Goal: Task Accomplishment & Management: Use online tool/utility

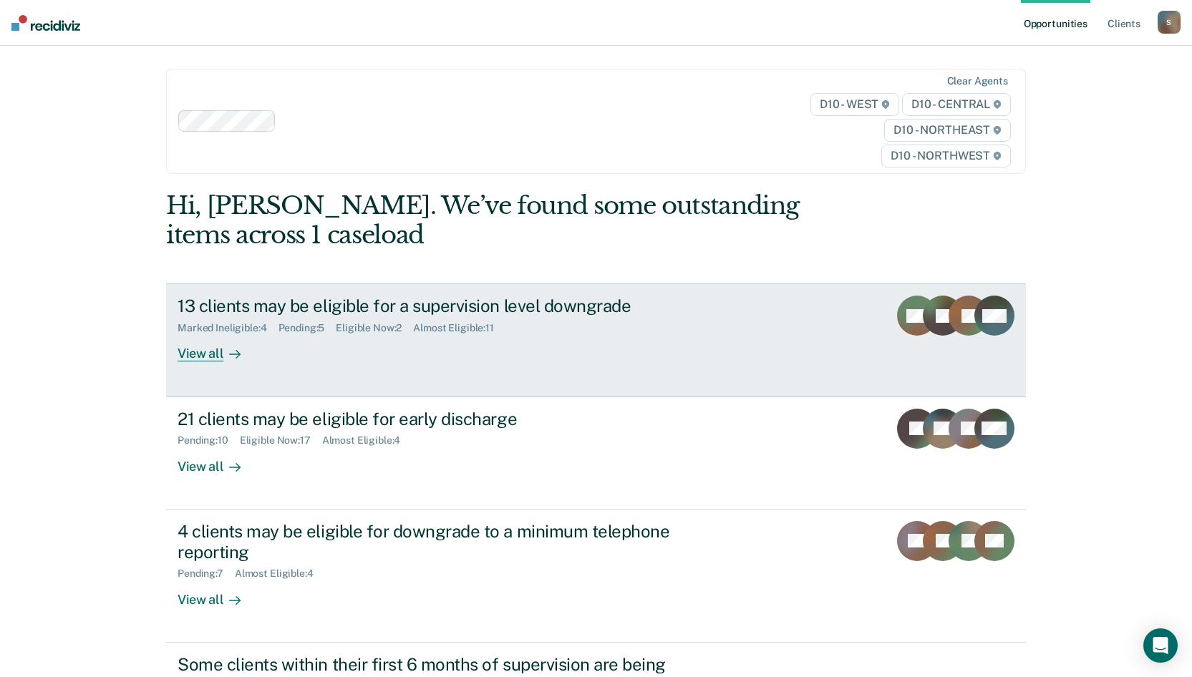
click at [200, 363] on link "13 clients may be eligible for a supervision level downgrade Marked Ineligible …" at bounding box center [596, 339] width 860 height 113
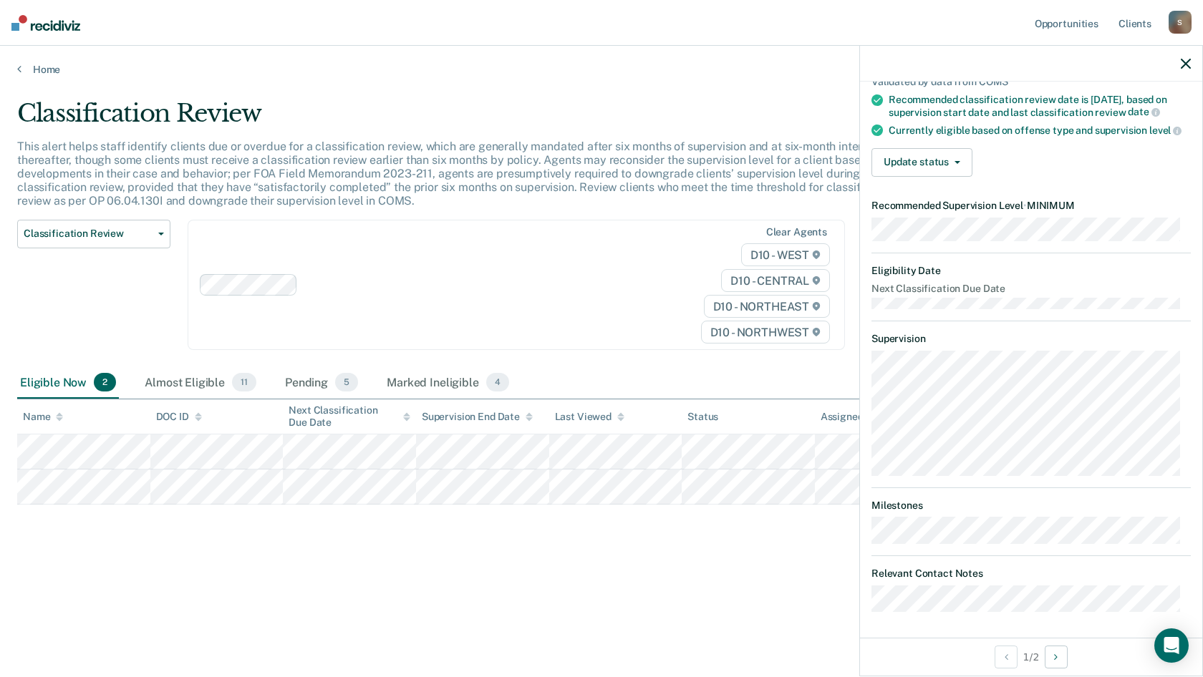
scroll to position [130, 0]
click at [904, 163] on button "Update status" at bounding box center [921, 159] width 101 height 29
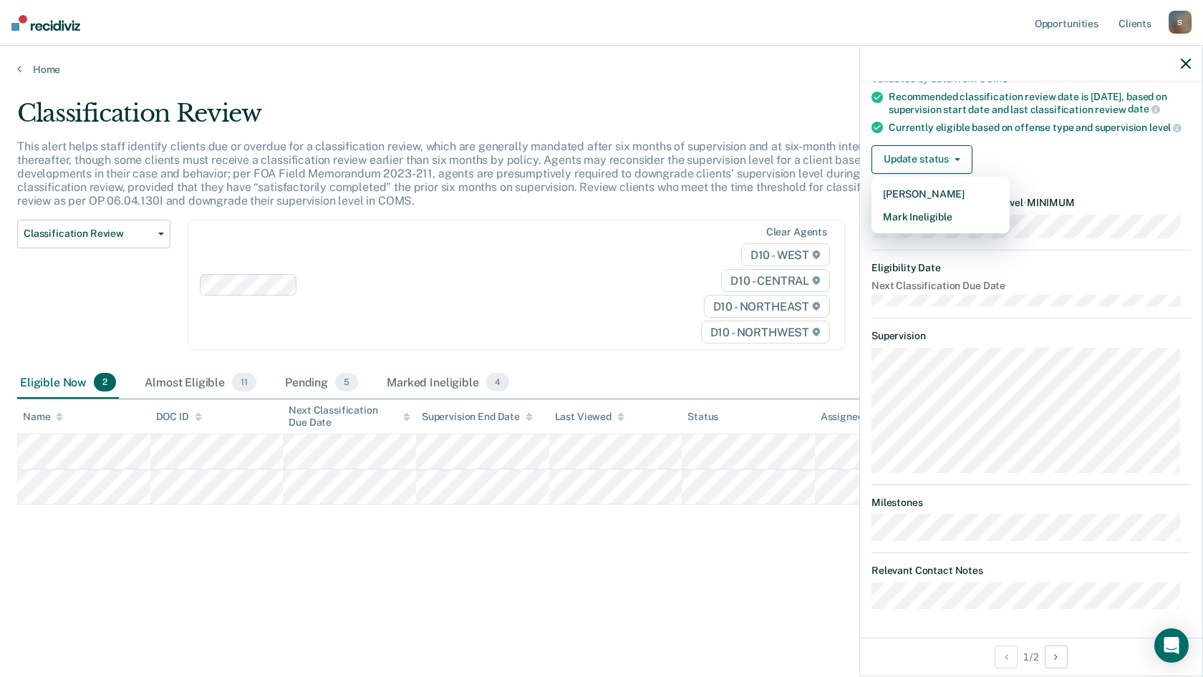
click at [984, 121] on div "Currently eligible based on offense type and supervision level" at bounding box center [1039, 127] width 302 height 13
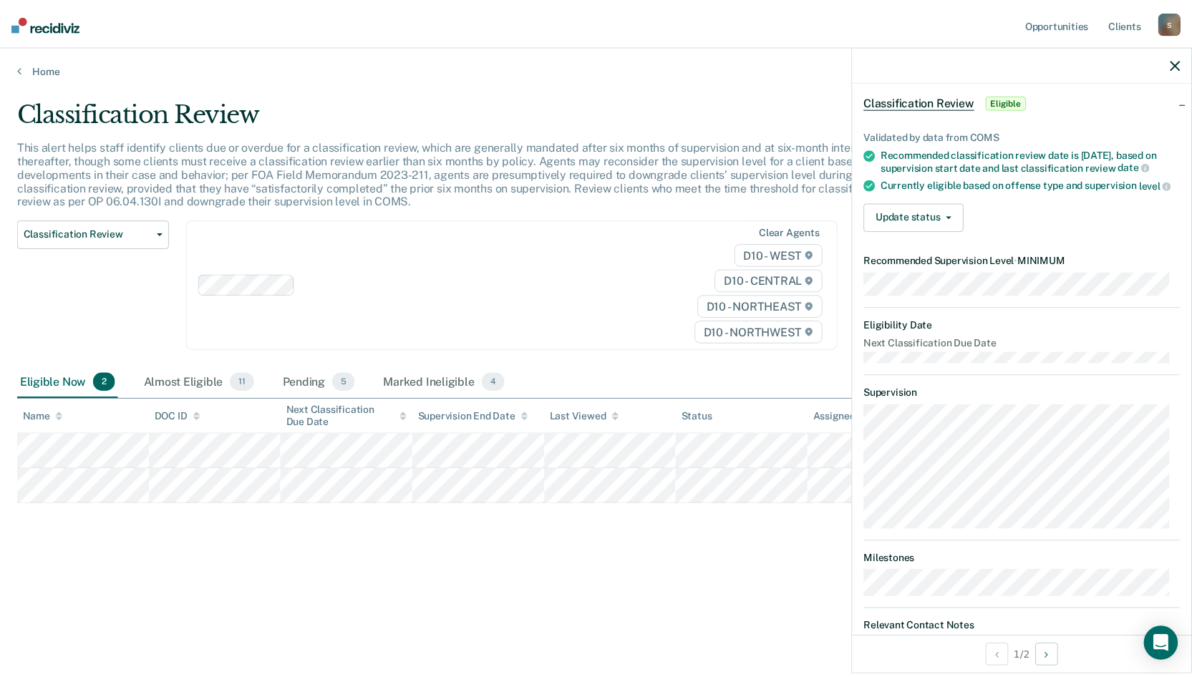
scroll to position [0, 0]
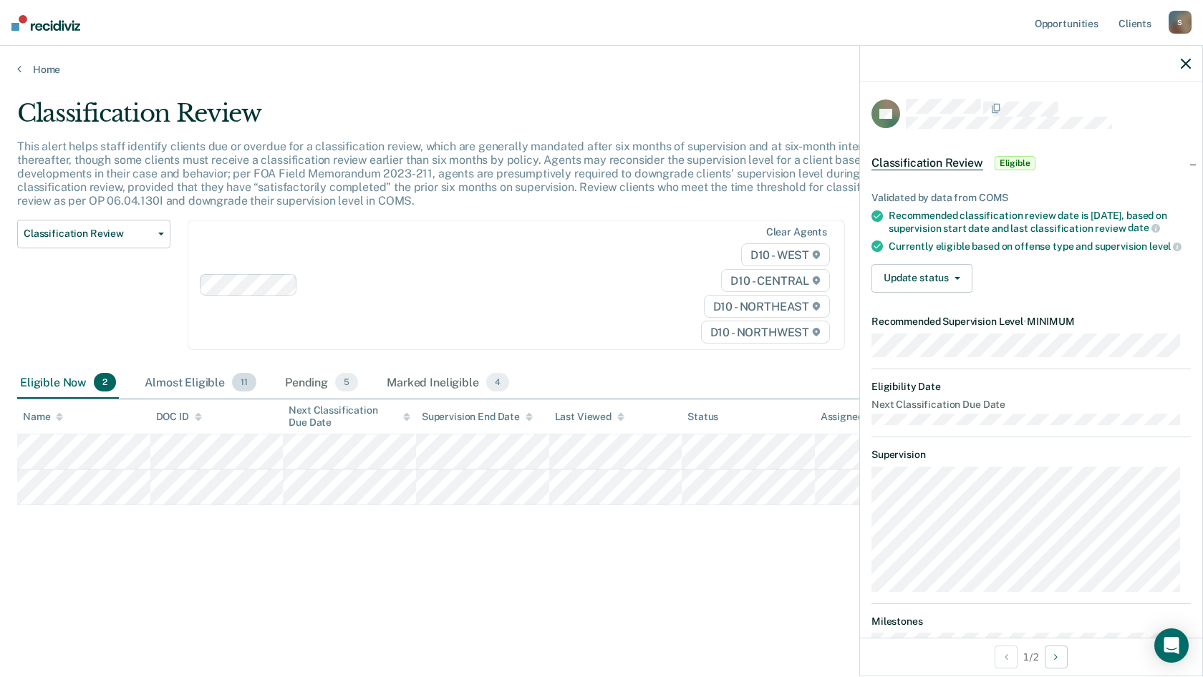
click at [213, 389] on div "Almost Eligible 11" at bounding box center [200, 382] width 117 height 31
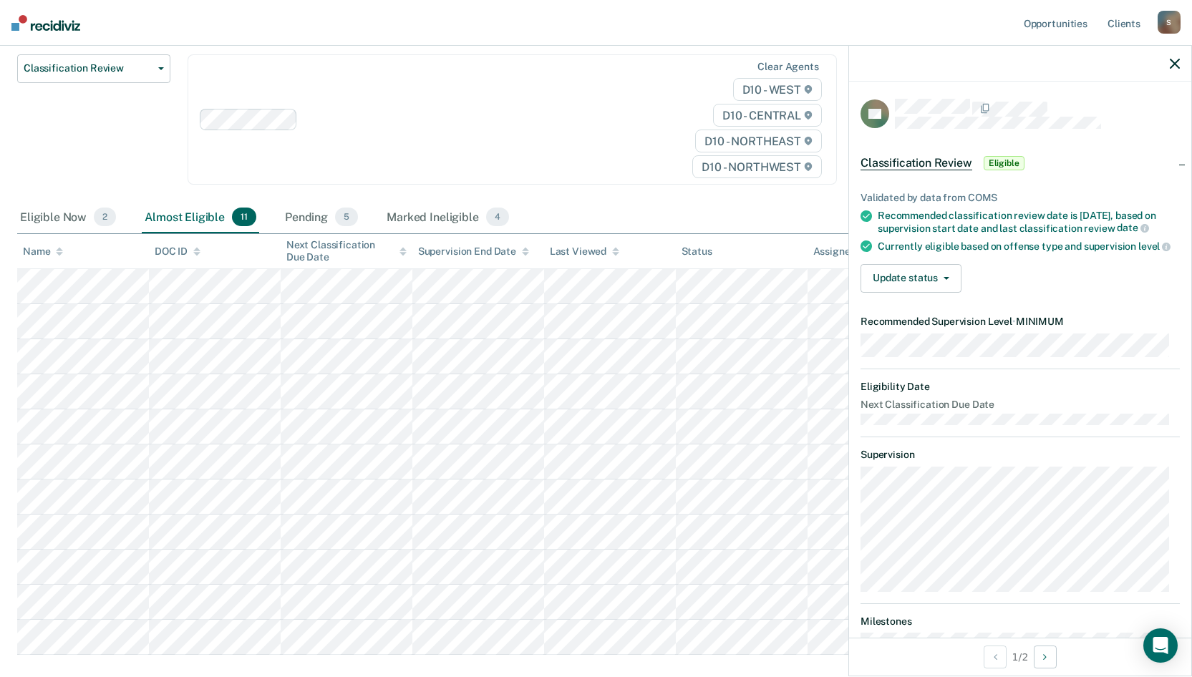
scroll to position [31, 0]
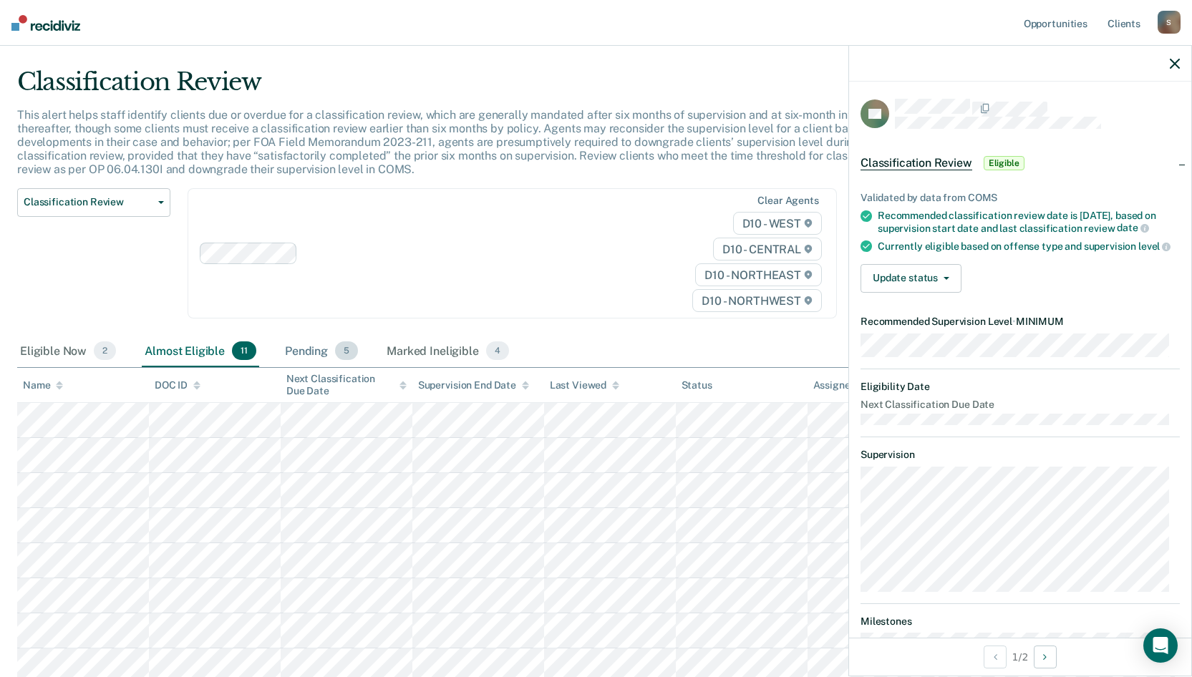
drag, startPoint x: 303, startPoint y: 362, endPoint x: 320, endPoint y: 362, distance: 17.2
click at [304, 362] on div "Pending 5" at bounding box center [321, 351] width 79 height 31
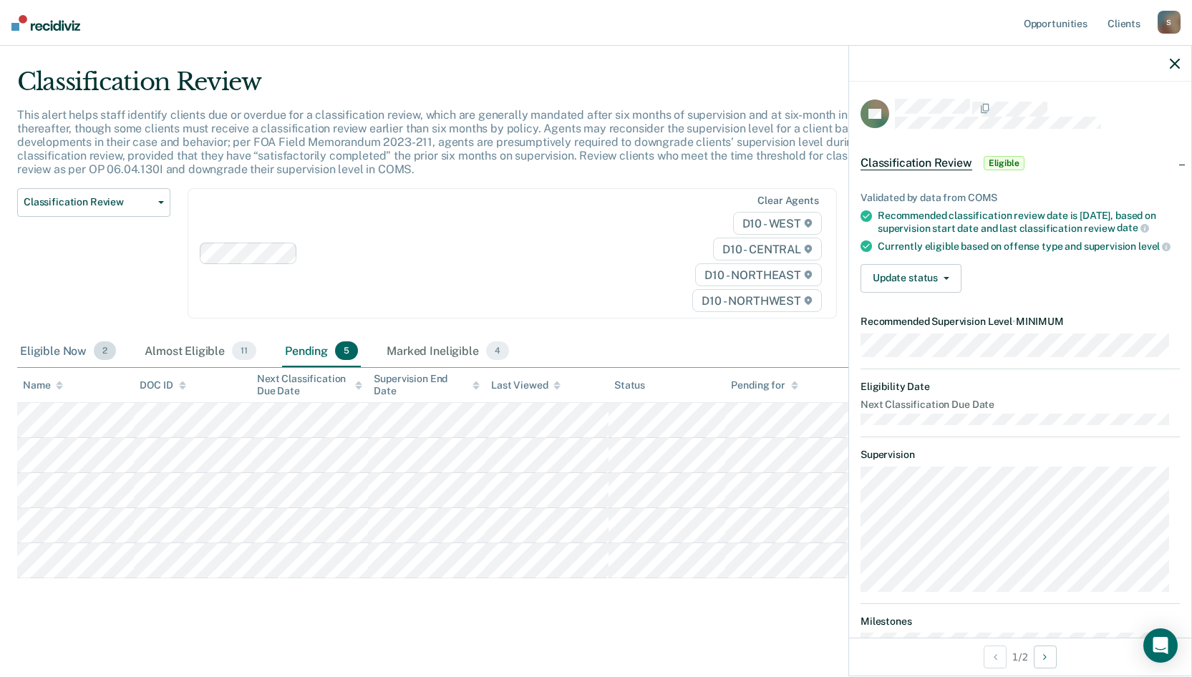
click at [46, 351] on div "Eligible Now 2" at bounding box center [68, 351] width 102 height 31
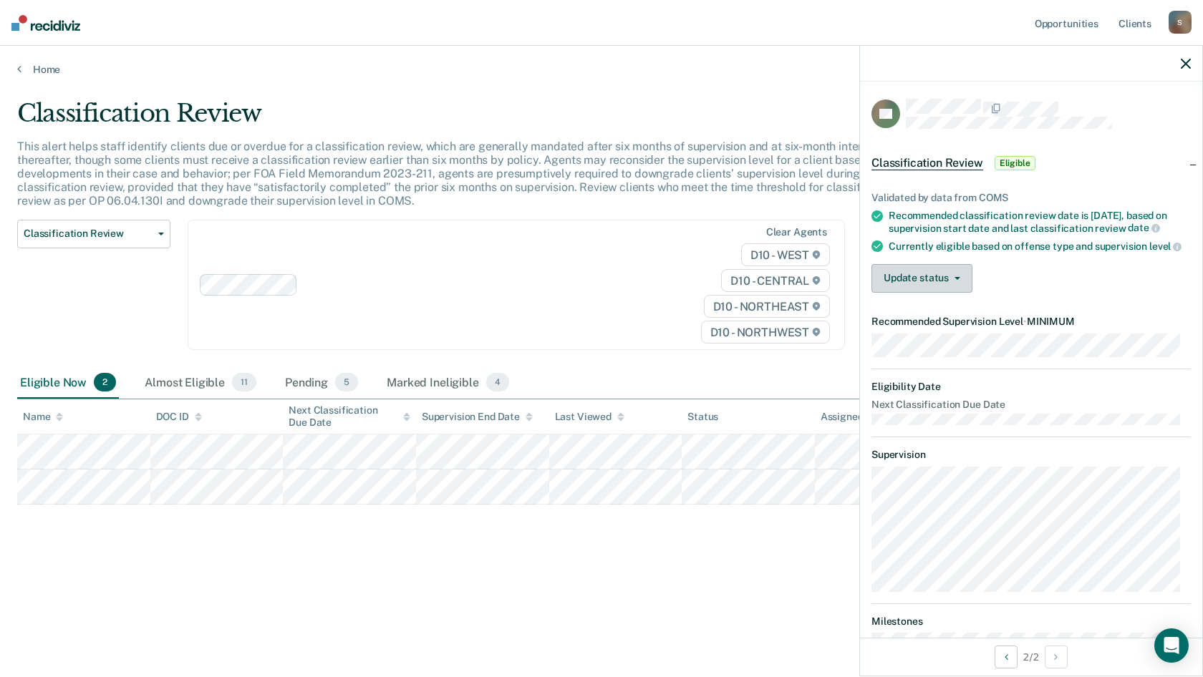
click at [901, 293] on button "Update status" at bounding box center [921, 278] width 101 height 29
click at [890, 343] on button "Mark Ineligible" at bounding box center [940, 335] width 138 height 23
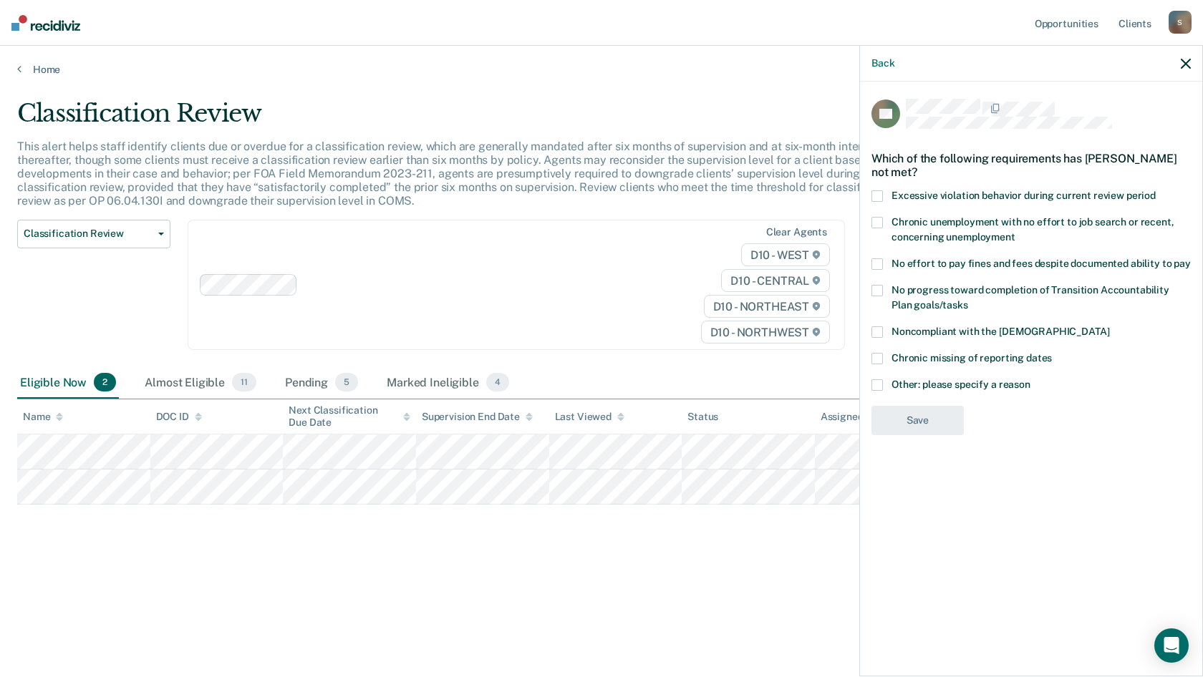
click at [888, 328] on label "Noncompliant with the [DEMOGRAPHIC_DATA]" at bounding box center [1030, 333] width 319 height 15
click at [1109, 326] on input "Noncompliant with the [DEMOGRAPHIC_DATA]" at bounding box center [1109, 326] width 0 height 0
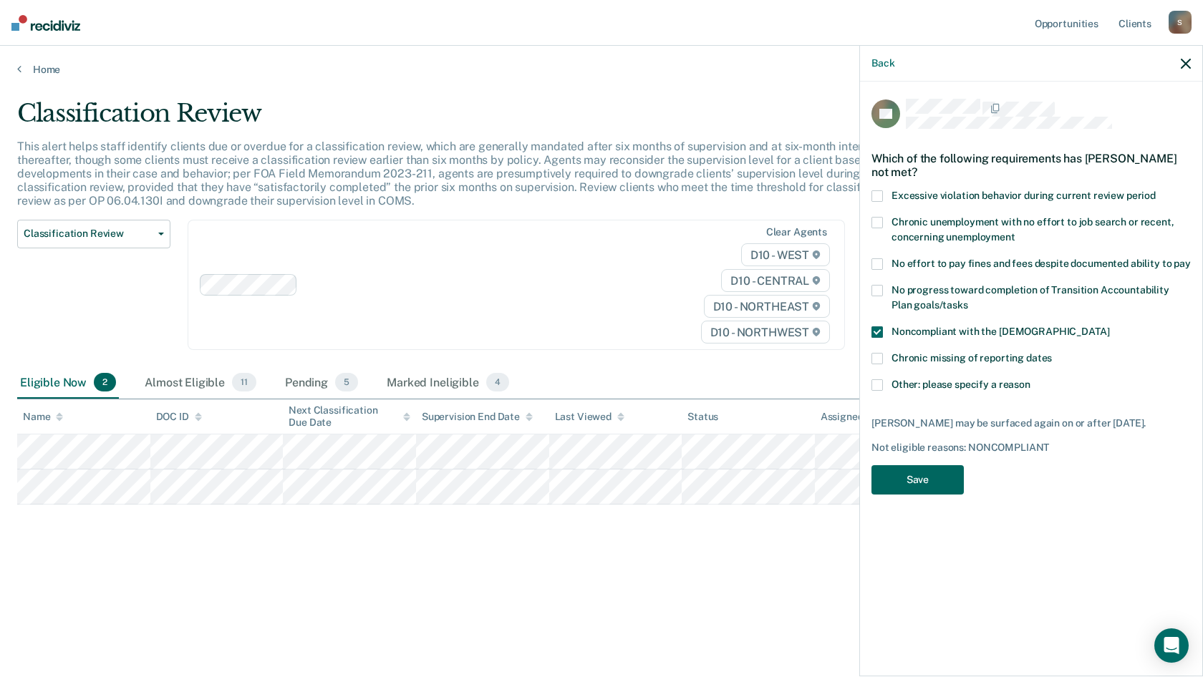
click at [906, 491] on button "Save" at bounding box center [917, 479] width 92 height 29
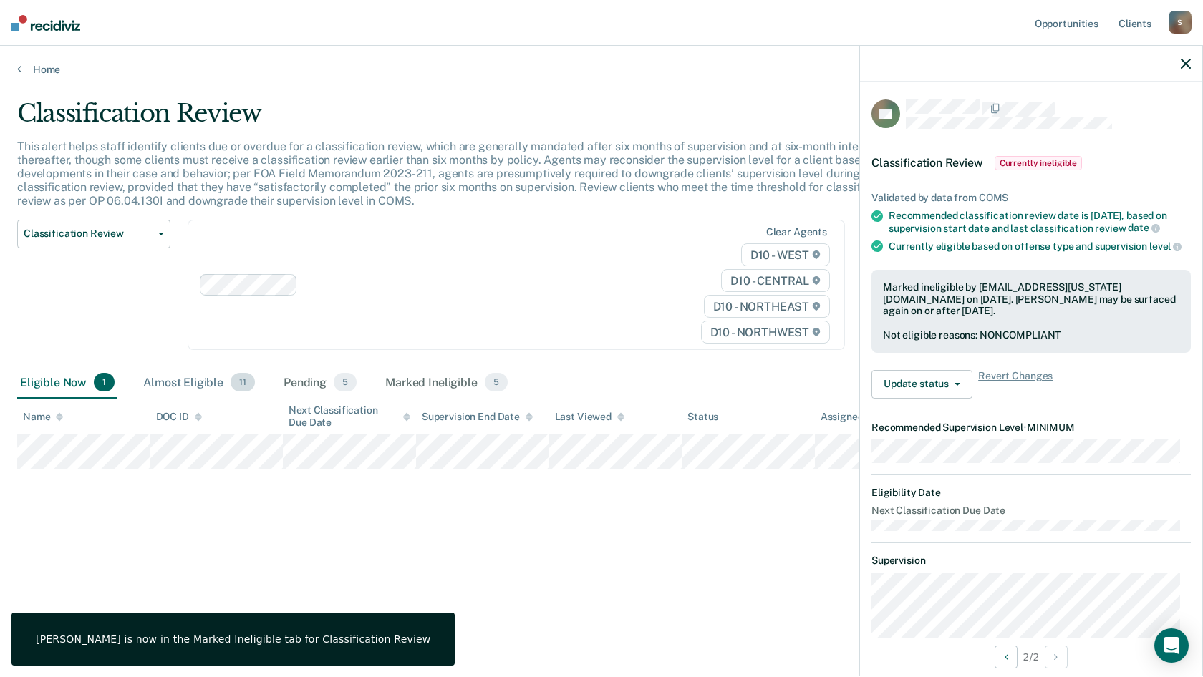
click at [185, 378] on div "Almost Eligible 11" at bounding box center [198, 382] width 117 height 31
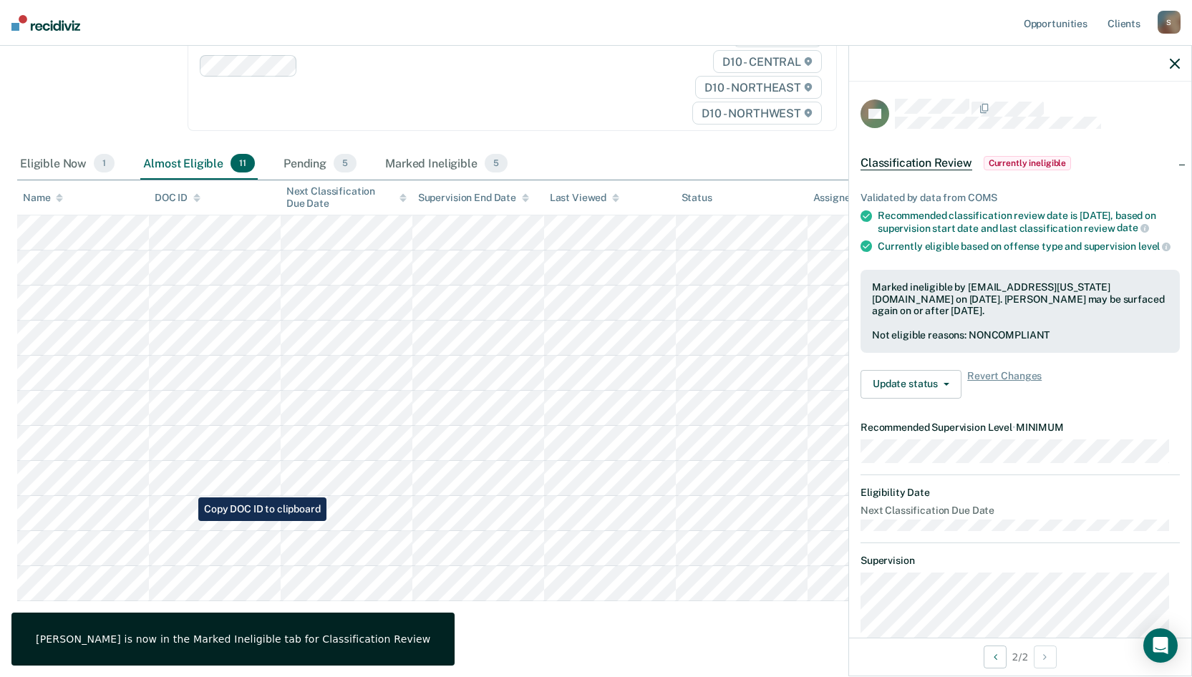
scroll to position [246, 0]
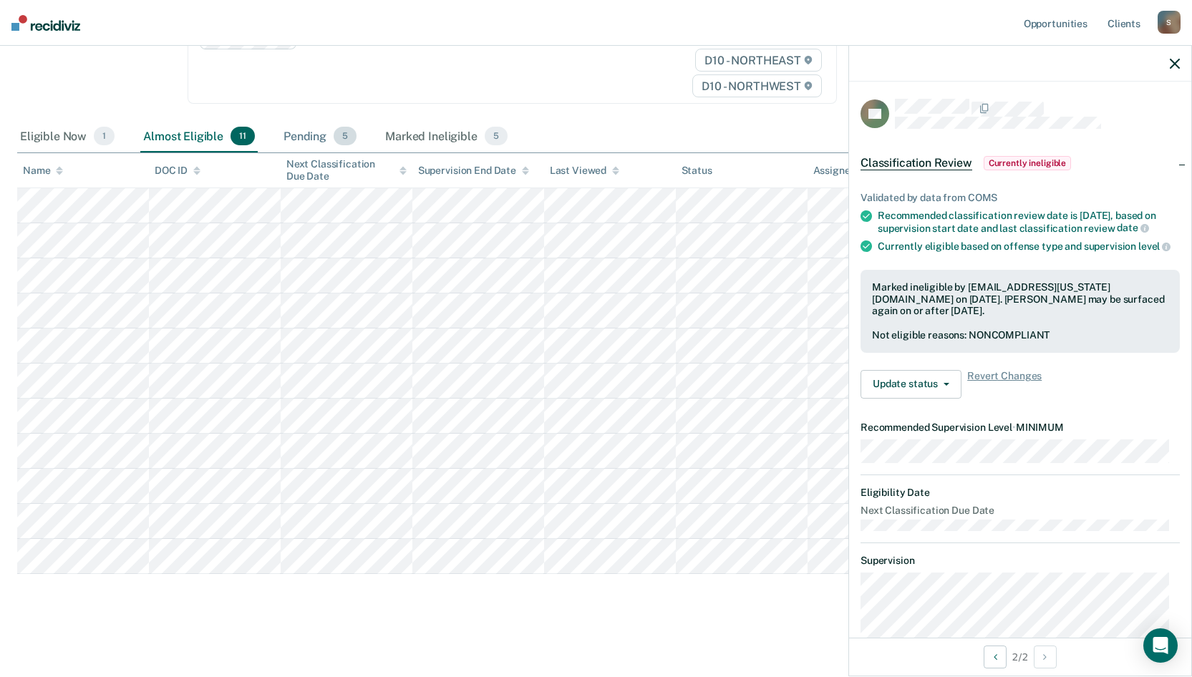
click at [294, 135] on div "Pending 5" at bounding box center [320, 136] width 79 height 31
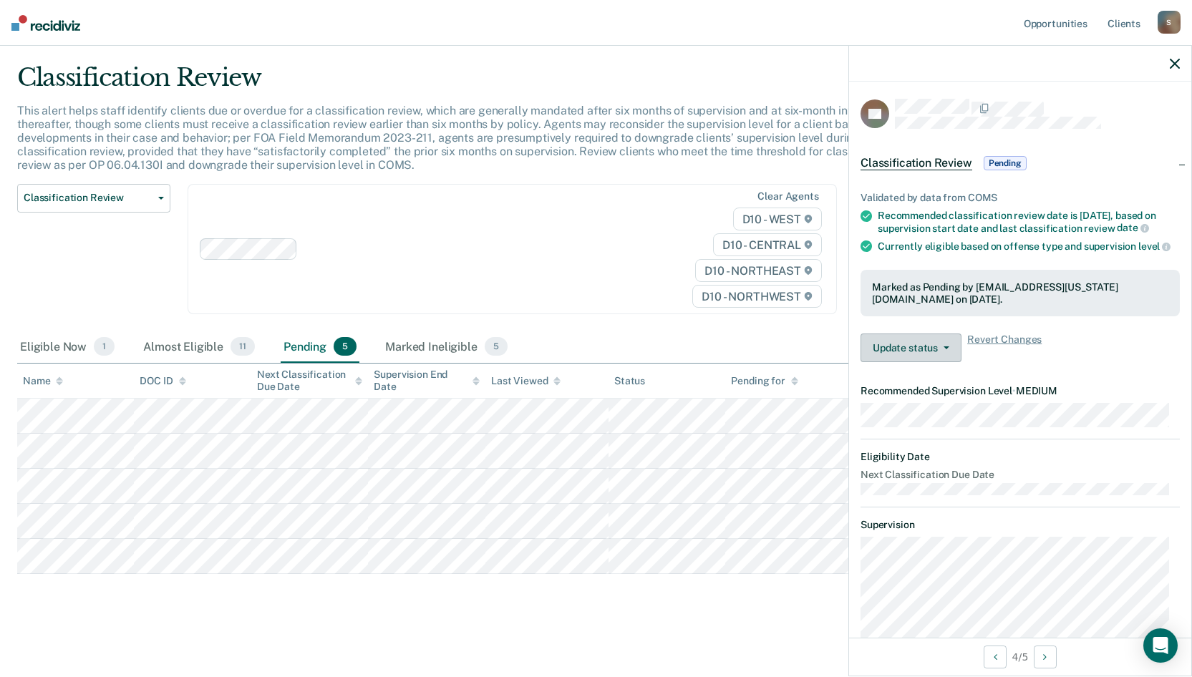
click at [901, 362] on button "Update status" at bounding box center [910, 348] width 101 height 29
click at [74, 279] on div "Classification Review Classification Review Early Discharge Minimum Telephone R…" at bounding box center [93, 258] width 153 height 148
click at [1168, 64] on div at bounding box center [1020, 64] width 342 height 36
click at [1170, 64] on div at bounding box center [1020, 64] width 342 height 36
click at [1175, 65] on icon "button" at bounding box center [1175, 64] width 10 height 10
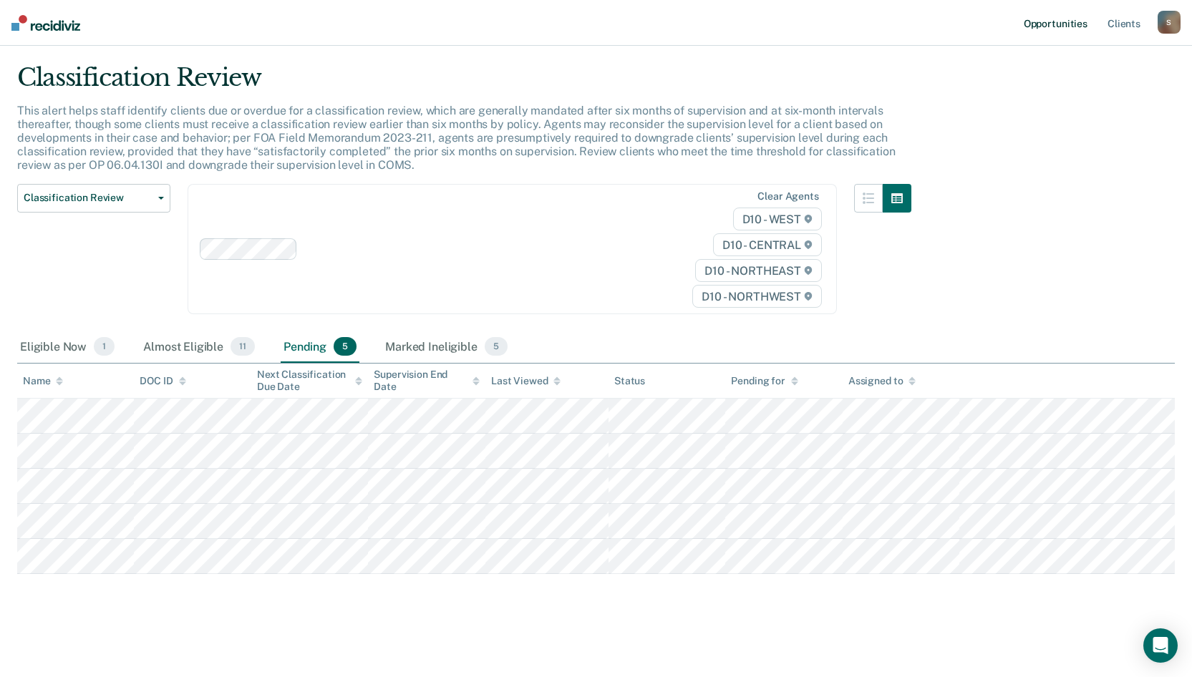
click at [1074, 29] on link "Opportunities" at bounding box center [1055, 23] width 69 height 46
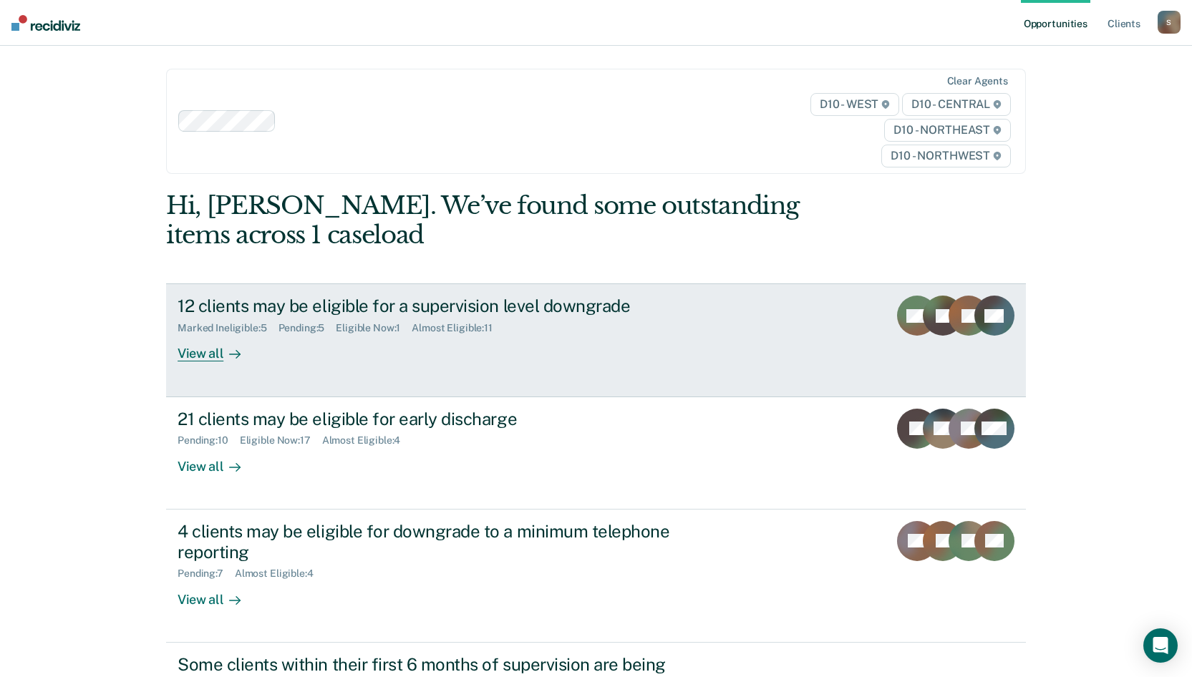
click at [659, 345] on div "12 clients may be eligible for a supervision level downgrade Marked Ineligible …" at bounding box center [446, 329] width 537 height 66
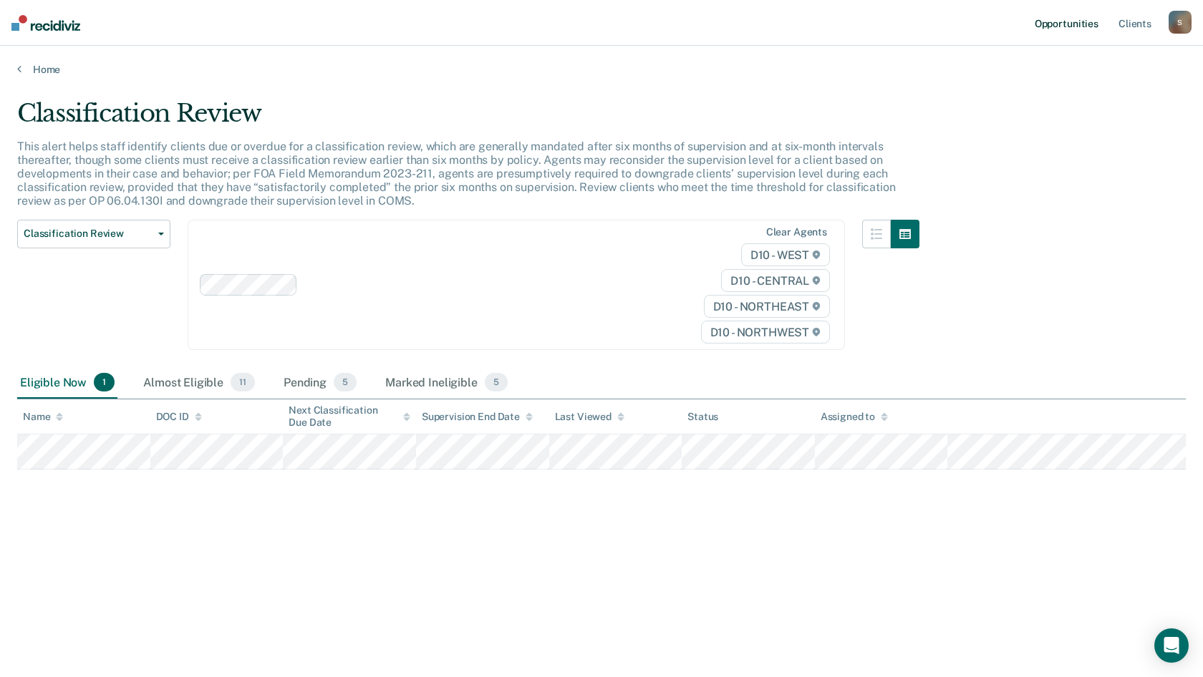
click at [1082, 21] on link "Opportunities" at bounding box center [1066, 23] width 69 height 46
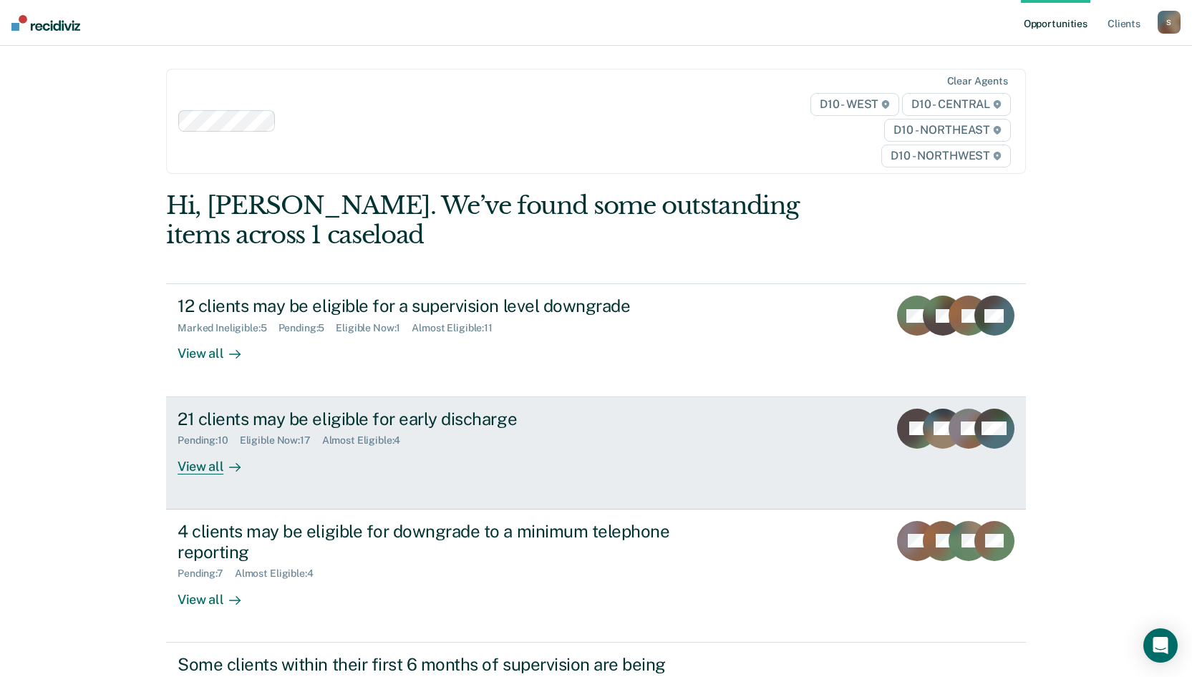
click at [457, 455] on div "21 clients may be eligible for early discharge Pending : 10 Eligible Now : 17 A…" at bounding box center [446, 442] width 537 height 66
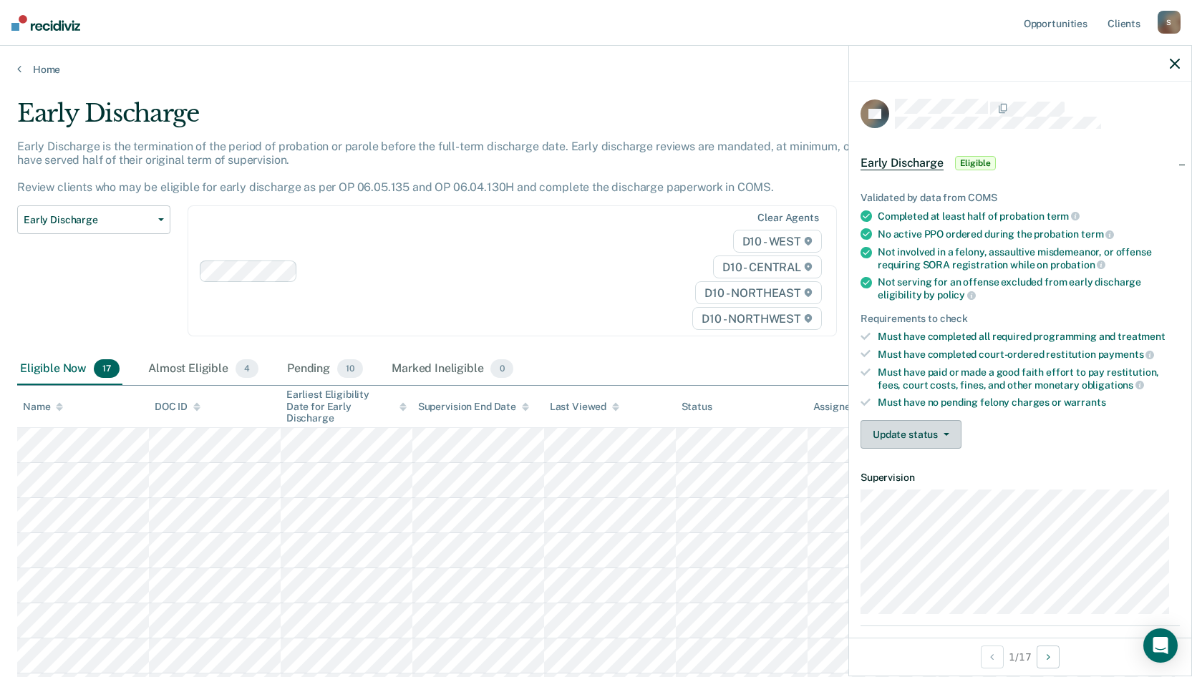
click at [930, 426] on button "Update status" at bounding box center [910, 434] width 101 height 29
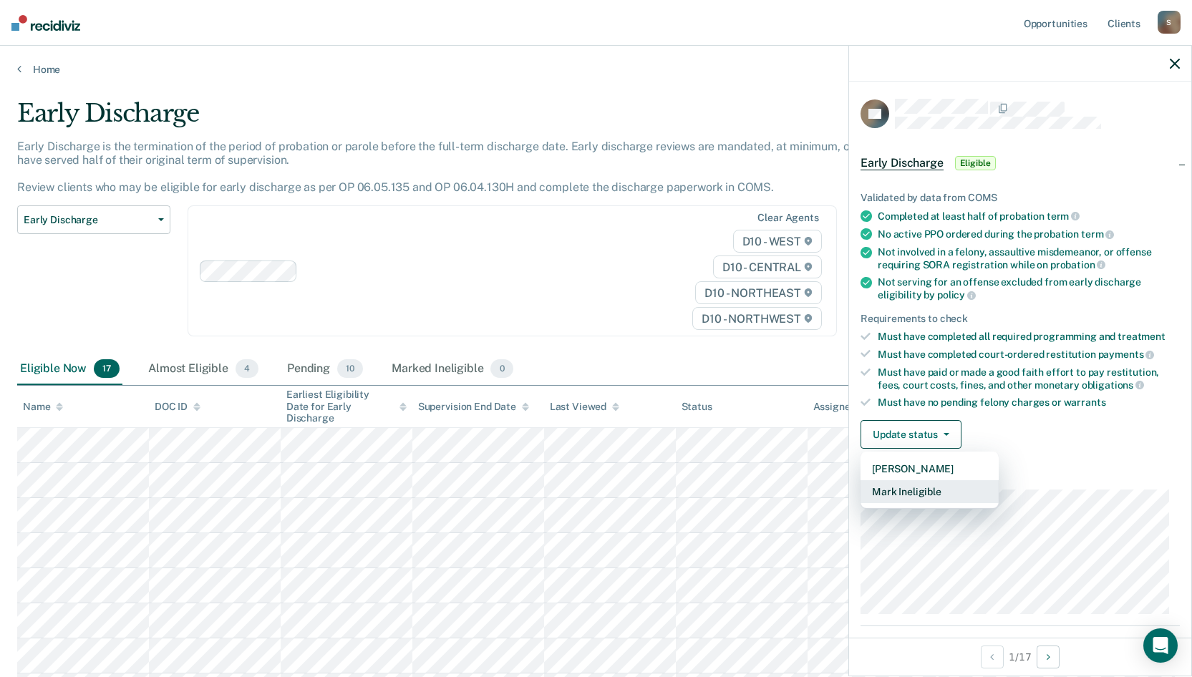
click at [921, 485] on button "Mark Ineligible" at bounding box center [929, 491] width 138 height 23
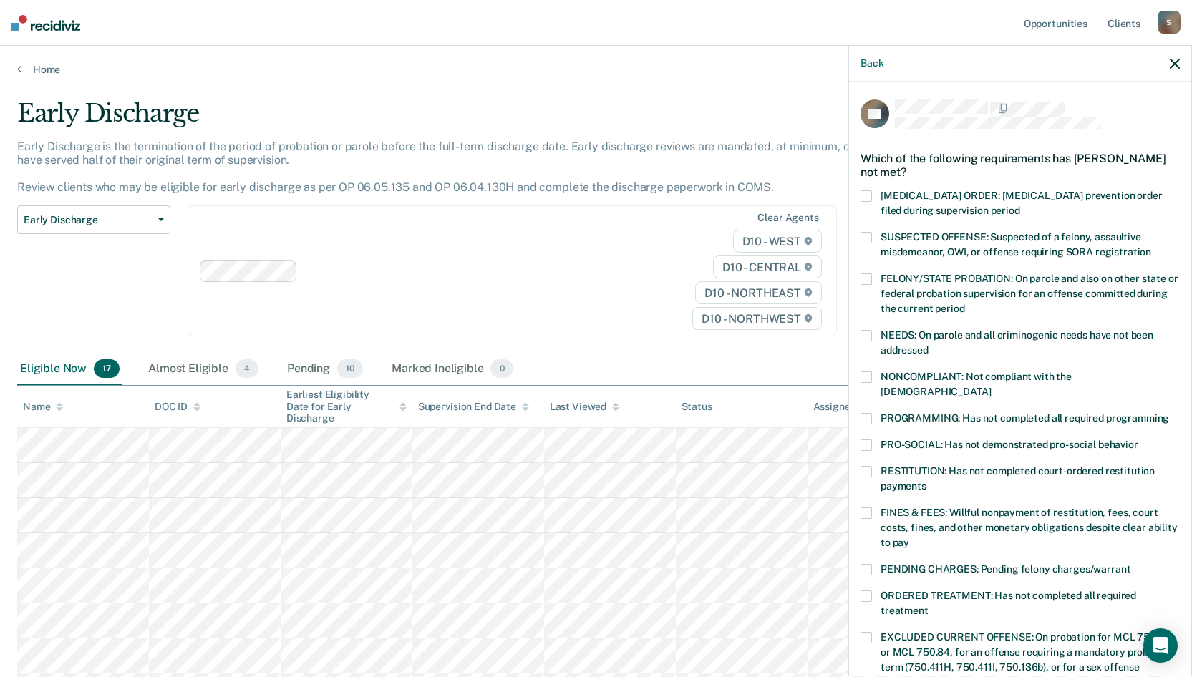
click at [862, 440] on span at bounding box center [865, 445] width 11 height 11
click at [1138, 440] on input "PRO-SOCIAL: Has not demonstrated pro-social behavior" at bounding box center [1138, 440] width 0 height 0
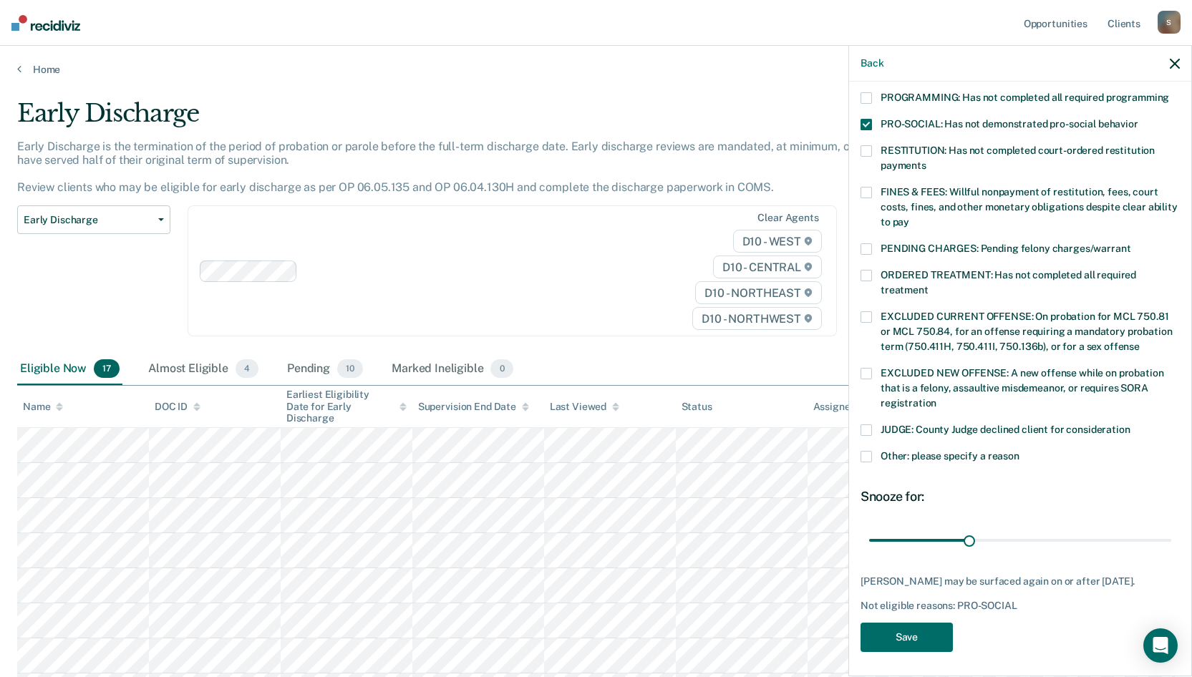
scroll to position [249, 0]
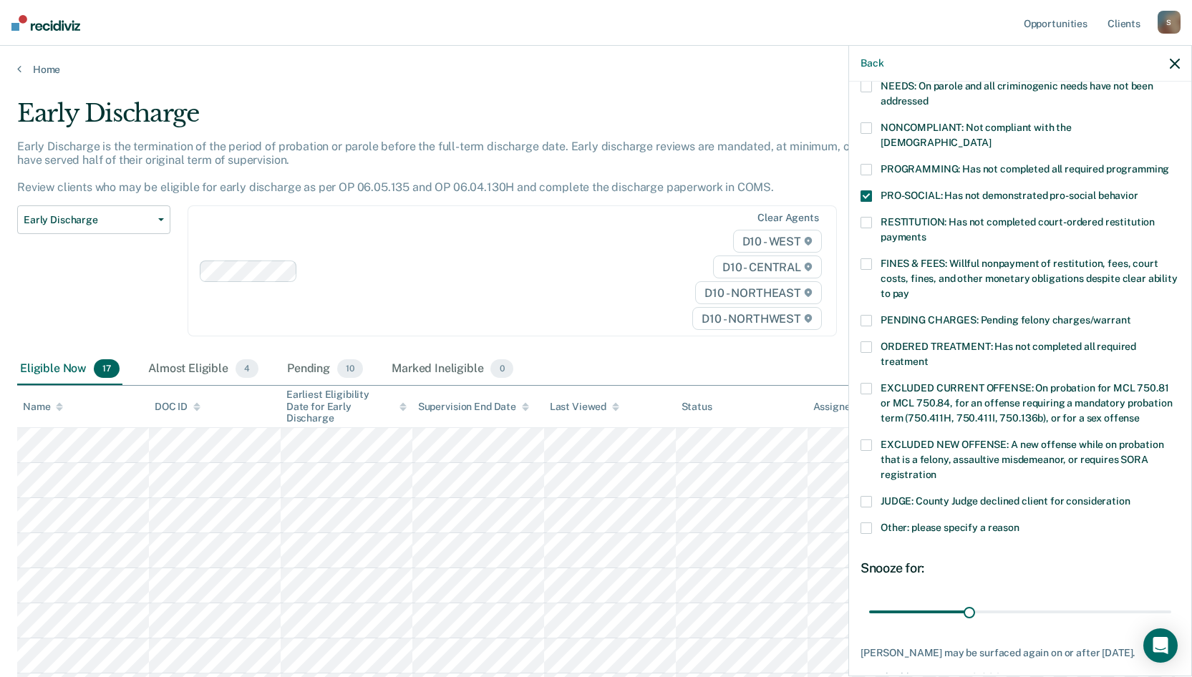
click at [865, 315] on span at bounding box center [865, 320] width 11 height 11
click at [1130, 315] on input "PENDING CHARGES: Pending felony charges/warrant" at bounding box center [1130, 315] width 0 height 0
click at [866, 341] on span at bounding box center [865, 346] width 11 height 11
click at [928, 356] on input "ORDERED TREATMENT: Has not completed all required treatment" at bounding box center [928, 356] width 0 height 0
click at [866, 258] on span at bounding box center [865, 263] width 11 height 11
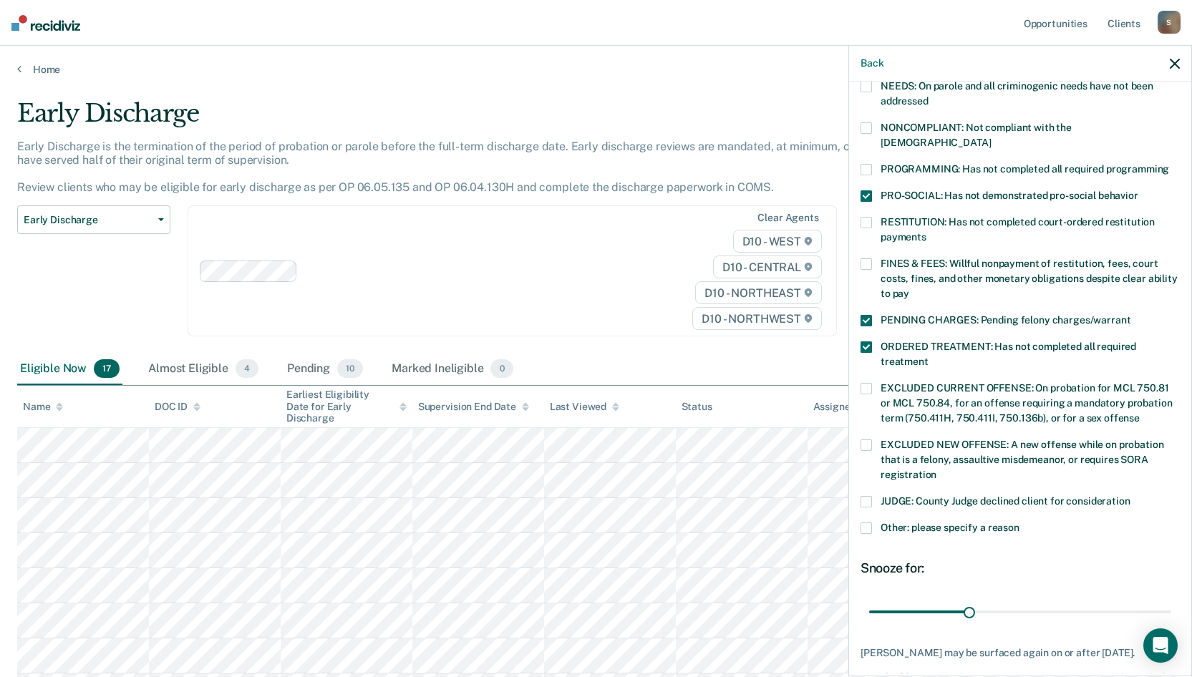
click at [909, 288] on input "FINES & FEES: Willful nonpayment of restitution, fees, court costs, fines, and …" at bounding box center [909, 288] width 0 height 0
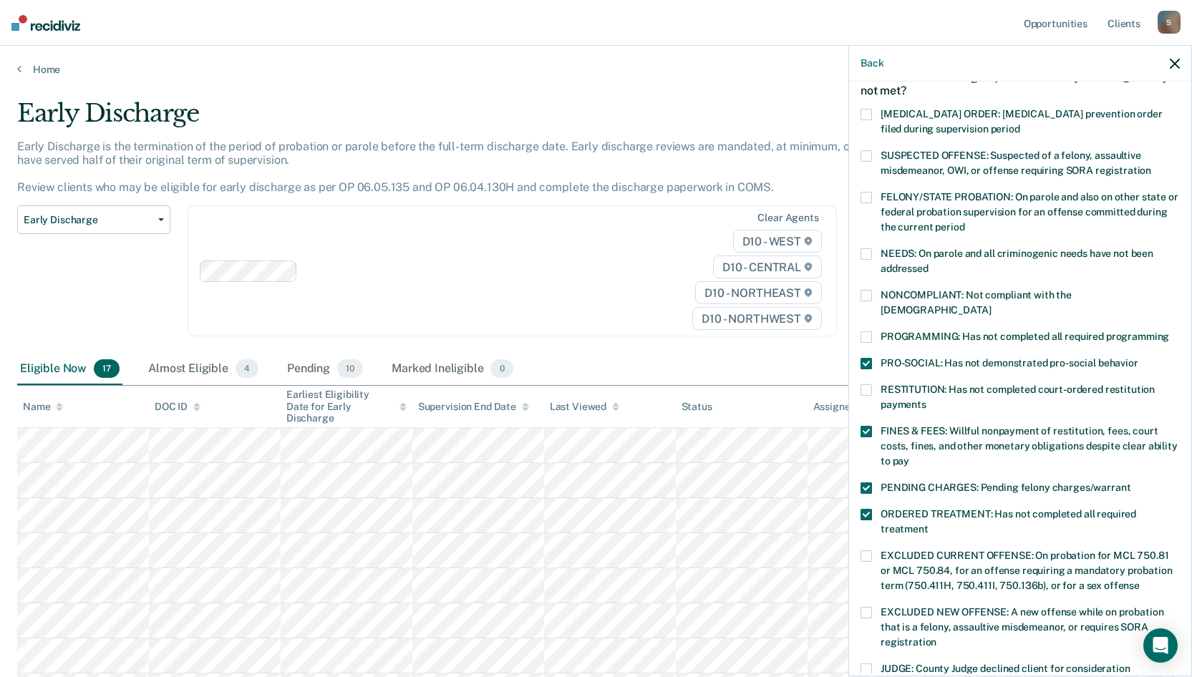
scroll to position [106, 0]
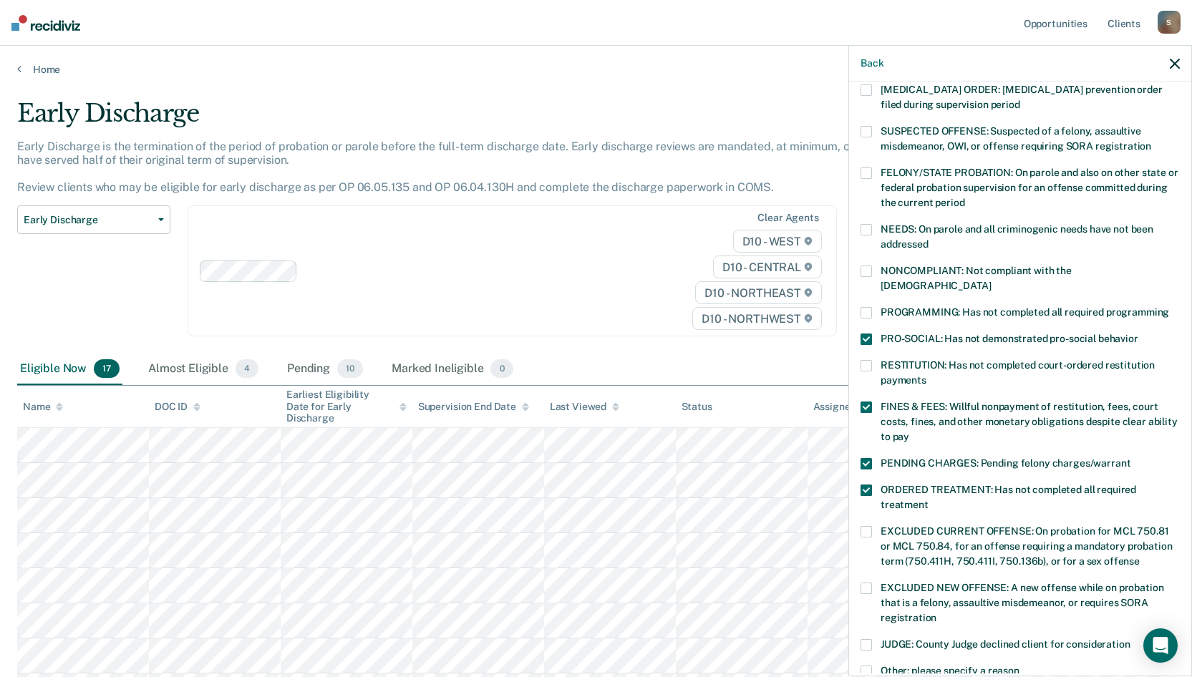
click at [869, 526] on span at bounding box center [865, 531] width 11 height 11
click at [1140, 556] on input "EXCLUDED CURRENT OFFENSE: On probation for MCL 750.81 or MCL 750.84, for an off…" at bounding box center [1140, 556] width 0 height 0
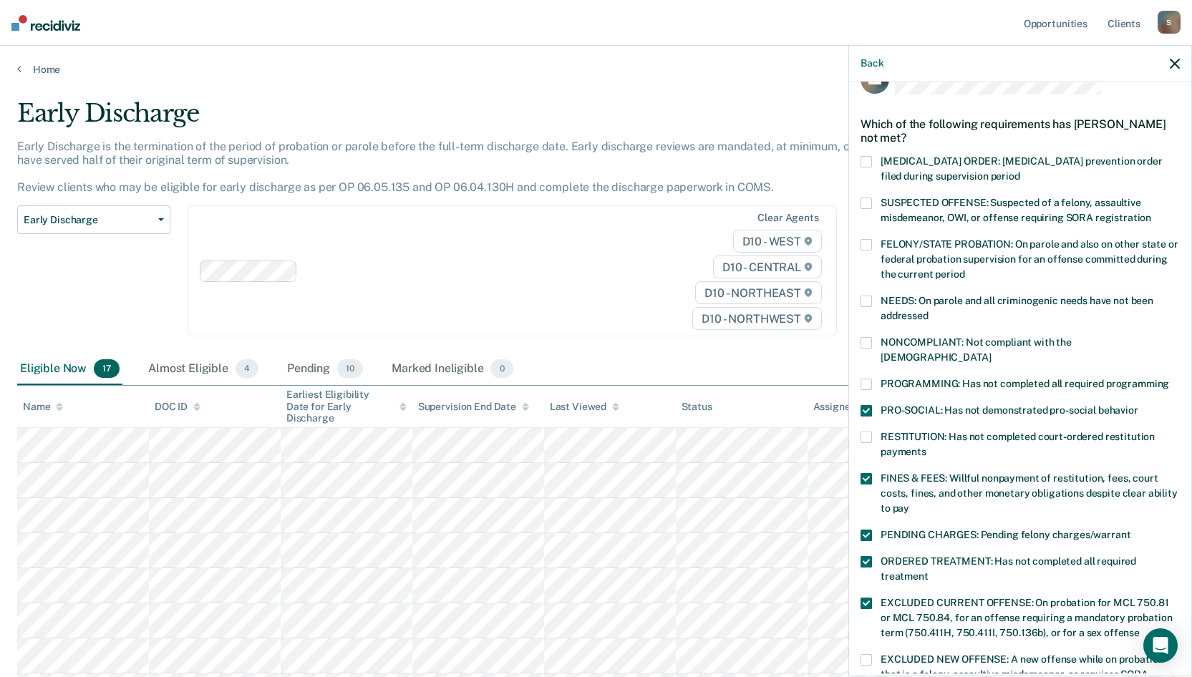
scroll to position [0, 0]
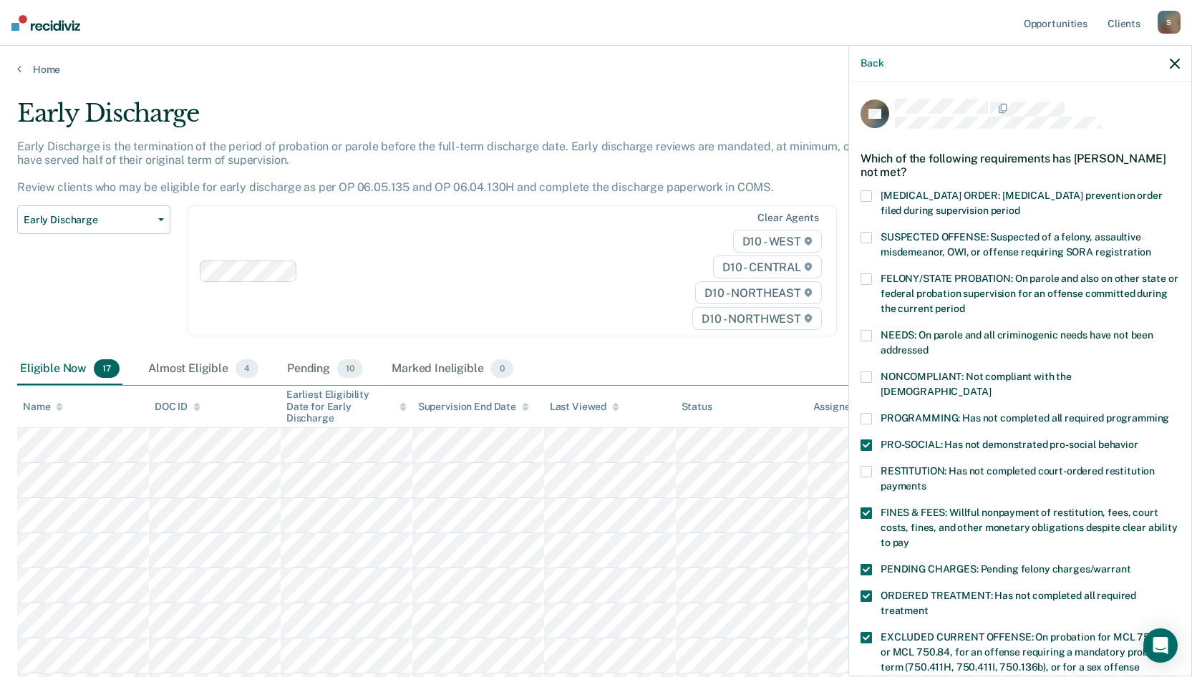
click at [873, 373] on label "NONCOMPLIANT: Not compliant with the [DEMOGRAPHIC_DATA]" at bounding box center [1019, 387] width 319 height 30
click at [991, 387] on input "NONCOMPLIANT: Not compliant with the [DEMOGRAPHIC_DATA]" at bounding box center [991, 387] width 0 height 0
click at [869, 413] on span at bounding box center [865, 418] width 11 height 11
click at [1169, 413] on input "PROGRAMMING: Has not completed all required programming" at bounding box center [1169, 413] width 0 height 0
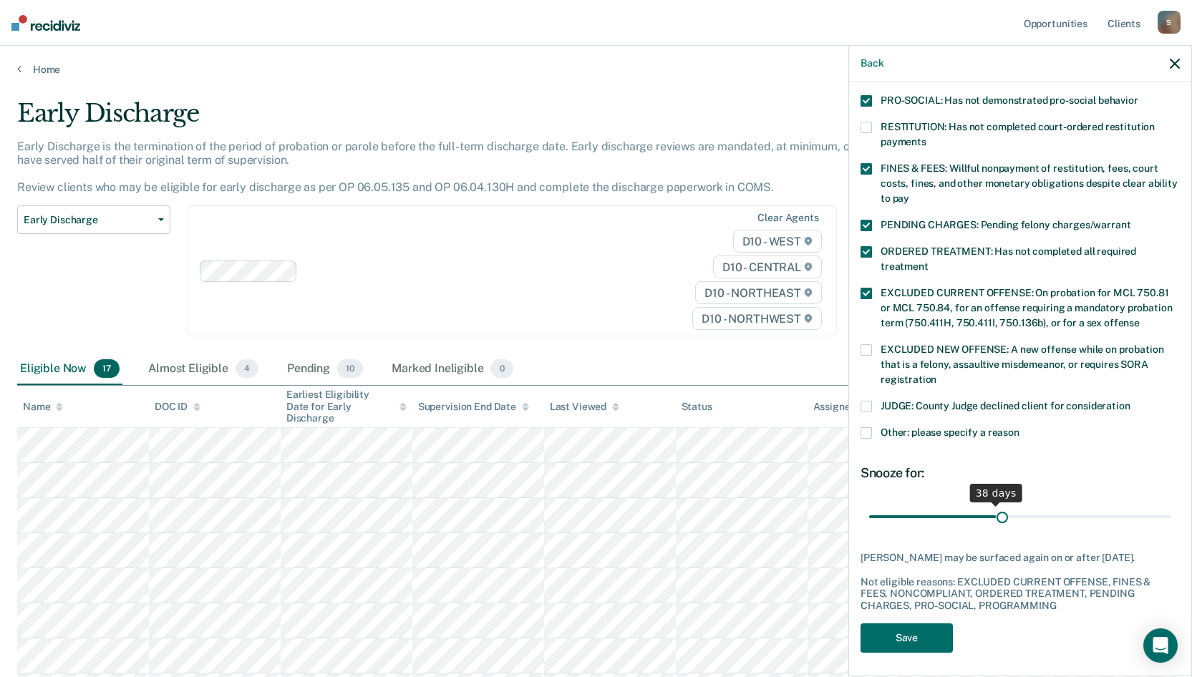
scroll to position [344, 0]
drag, startPoint x: 978, startPoint y: 496, endPoint x: 1122, endPoint y: 495, distance: 144.6
type input "80"
click at [1122, 504] on input "range" at bounding box center [1020, 516] width 302 height 25
click at [920, 624] on button "Save" at bounding box center [906, 637] width 92 height 29
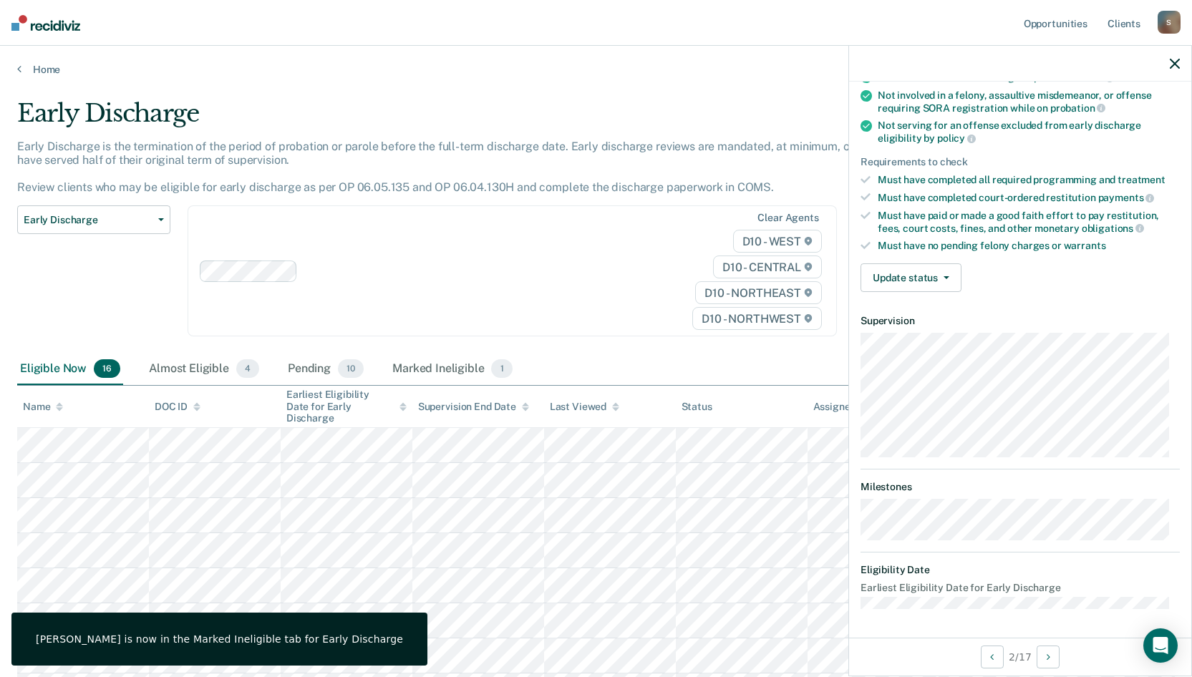
scroll to position [125, 0]
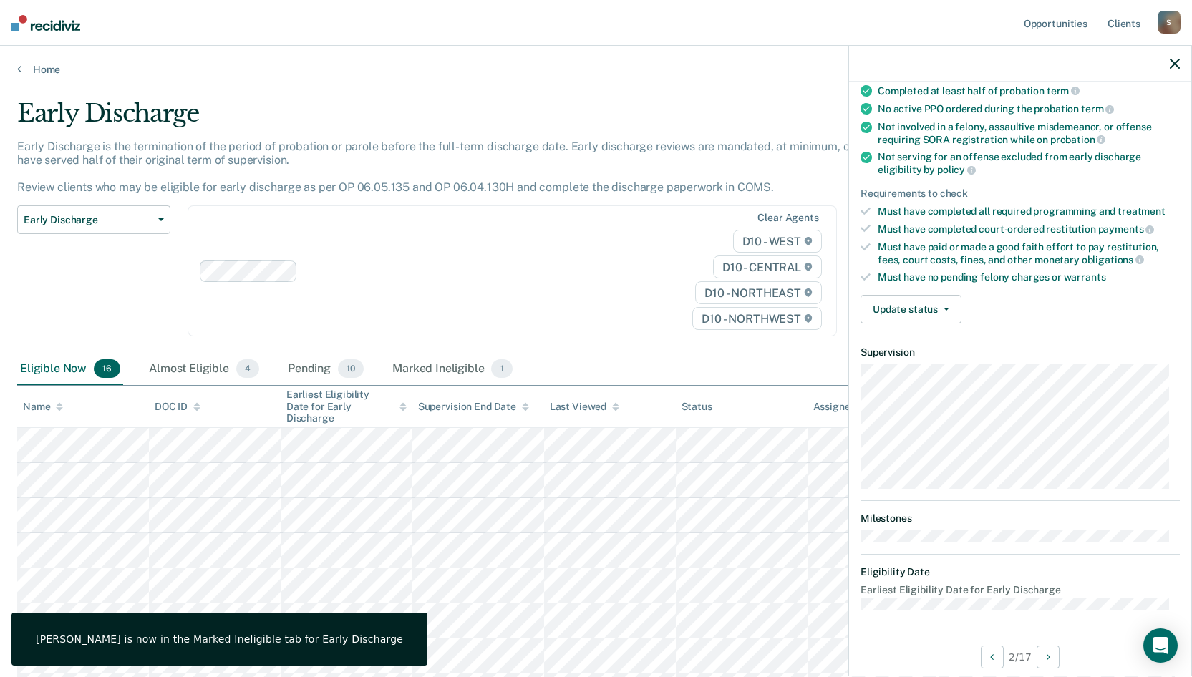
click at [919, 331] on div "Validated by data from COMS Completed at least half of probation term No active…" at bounding box center [1020, 189] width 342 height 291
click at [926, 312] on button "Update status" at bounding box center [910, 309] width 101 height 29
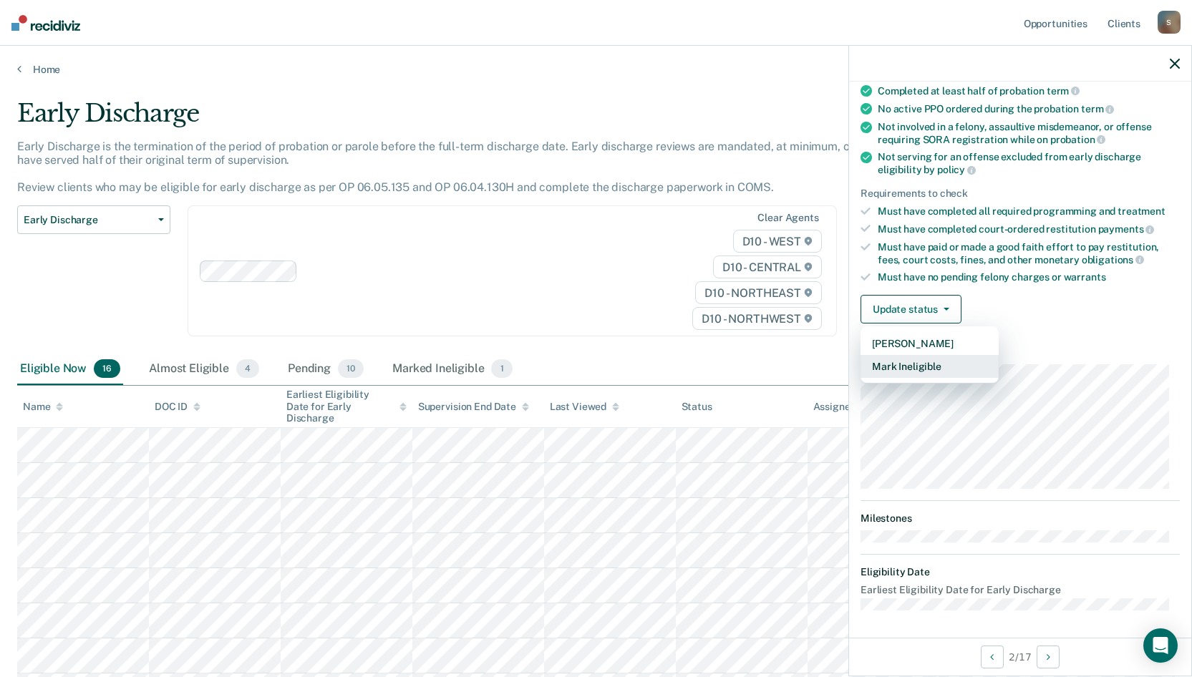
click at [921, 359] on button "Mark Ineligible" at bounding box center [929, 366] width 138 height 23
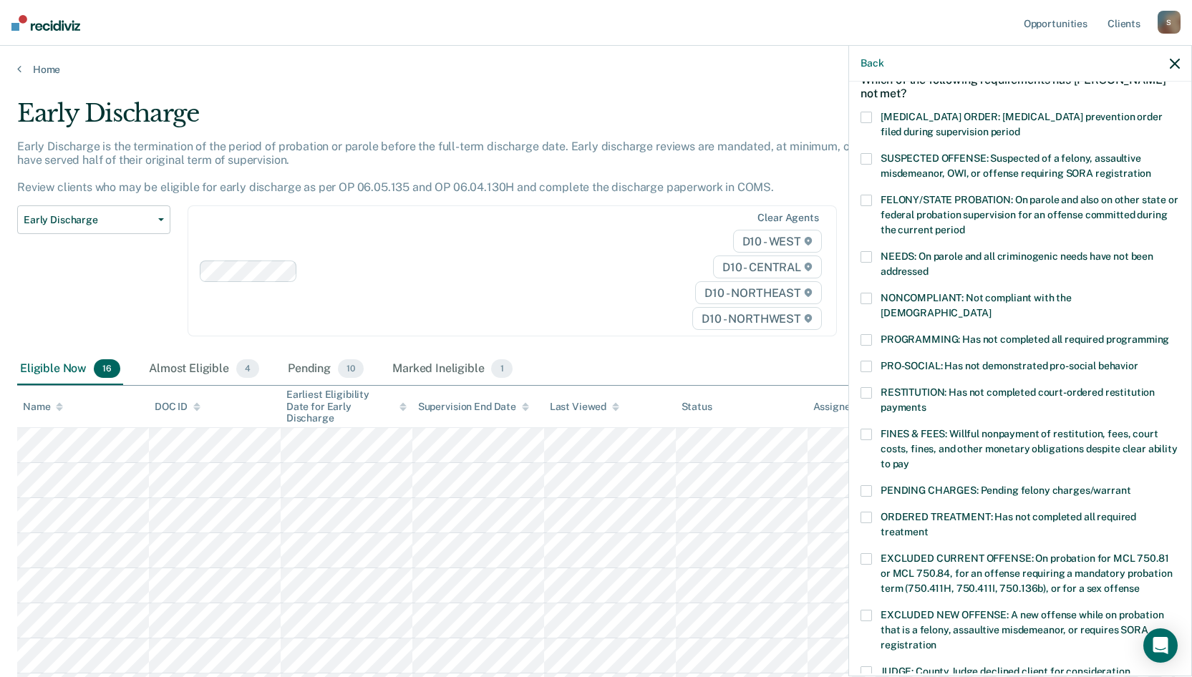
scroll to position [54, 0]
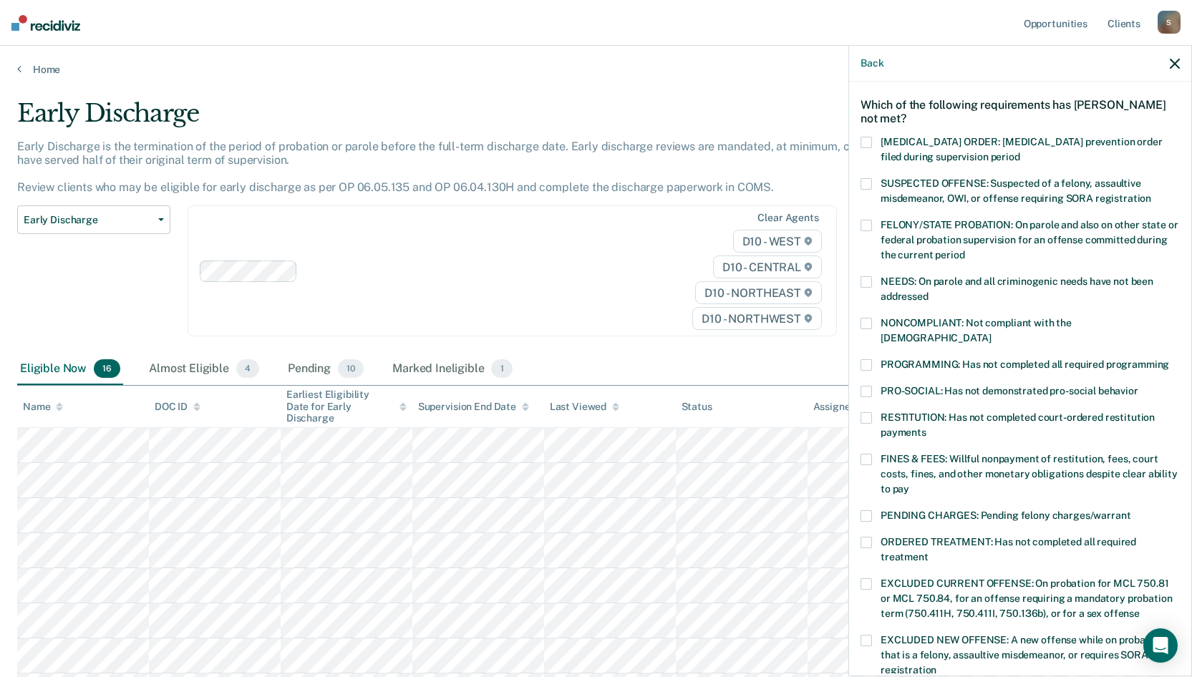
click at [871, 331] on label "NONCOMPLIANT: Not compliant with the [DEMOGRAPHIC_DATA]" at bounding box center [1019, 333] width 319 height 30
click at [991, 333] on input "NONCOMPLIANT: Not compliant with the [DEMOGRAPHIC_DATA]" at bounding box center [991, 333] width 0 height 0
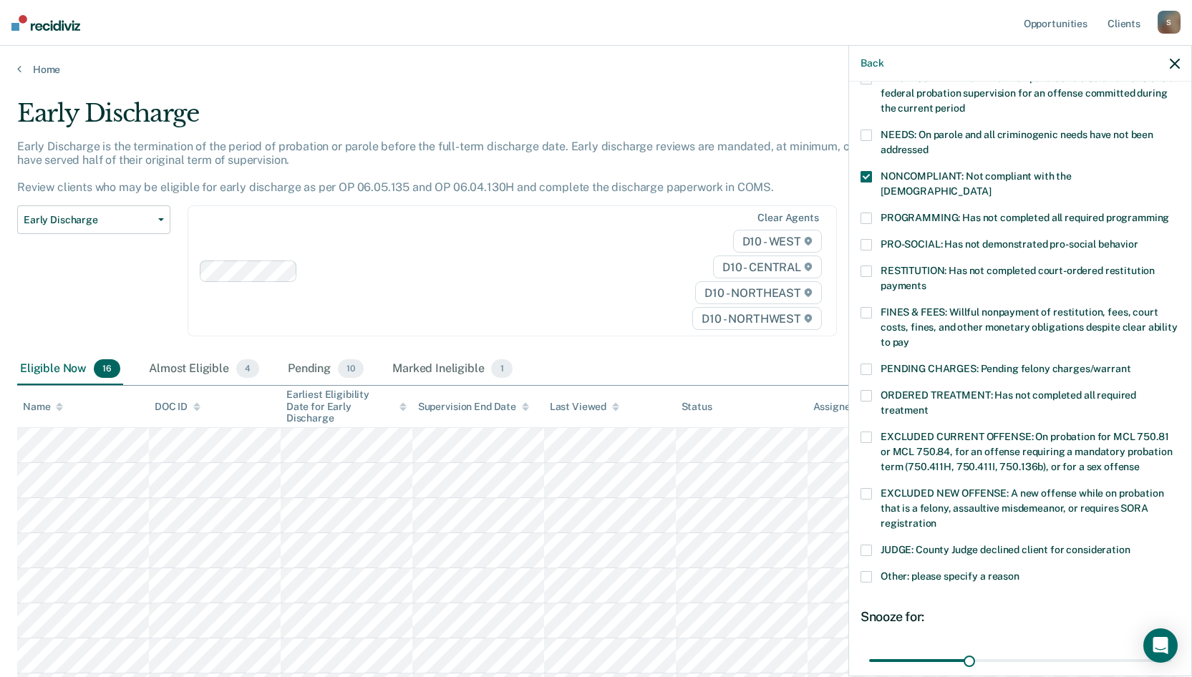
scroll to position [309, 0]
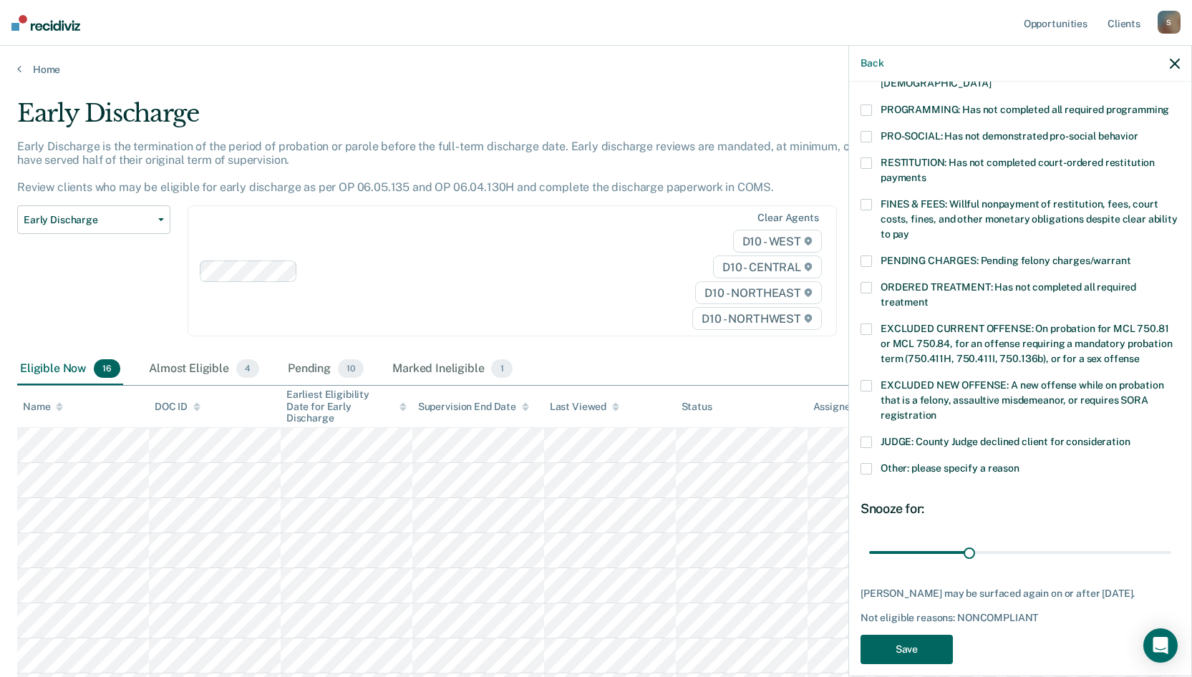
click at [908, 635] on button "Save" at bounding box center [906, 649] width 92 height 29
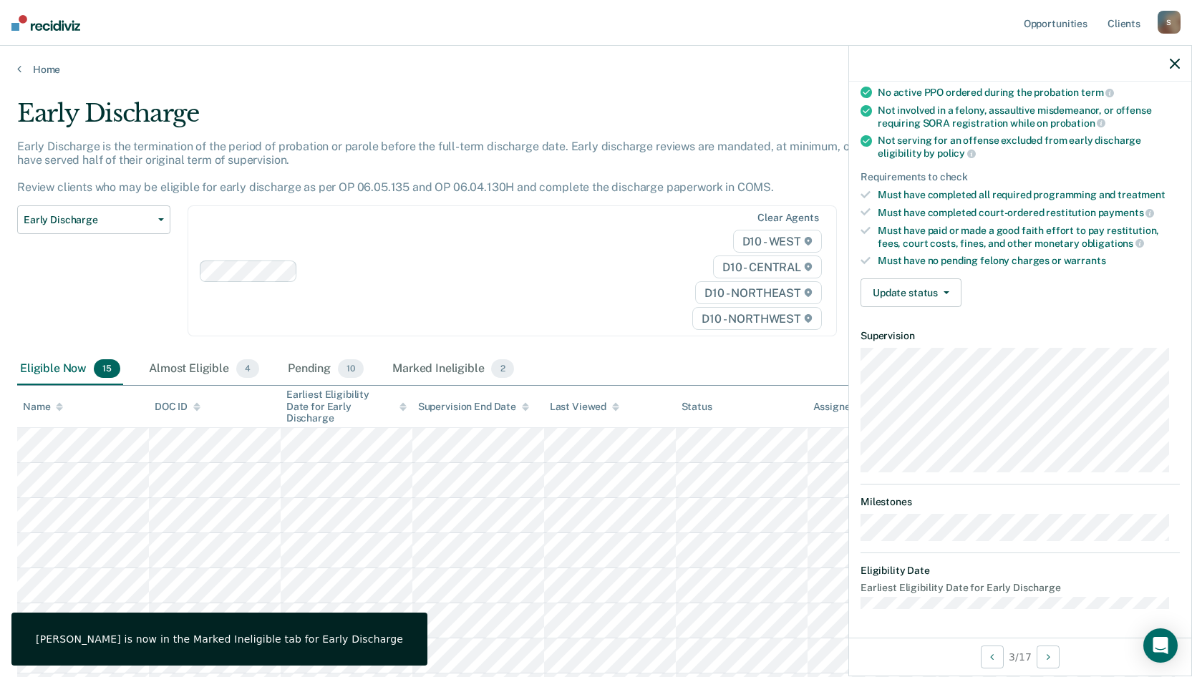
scroll to position [140, 0]
click at [922, 306] on button "Update status" at bounding box center [910, 294] width 101 height 29
click at [931, 245] on div "Must have paid or made a good faith effort to pay restitution, fees, court cost…" at bounding box center [1029, 238] width 302 height 24
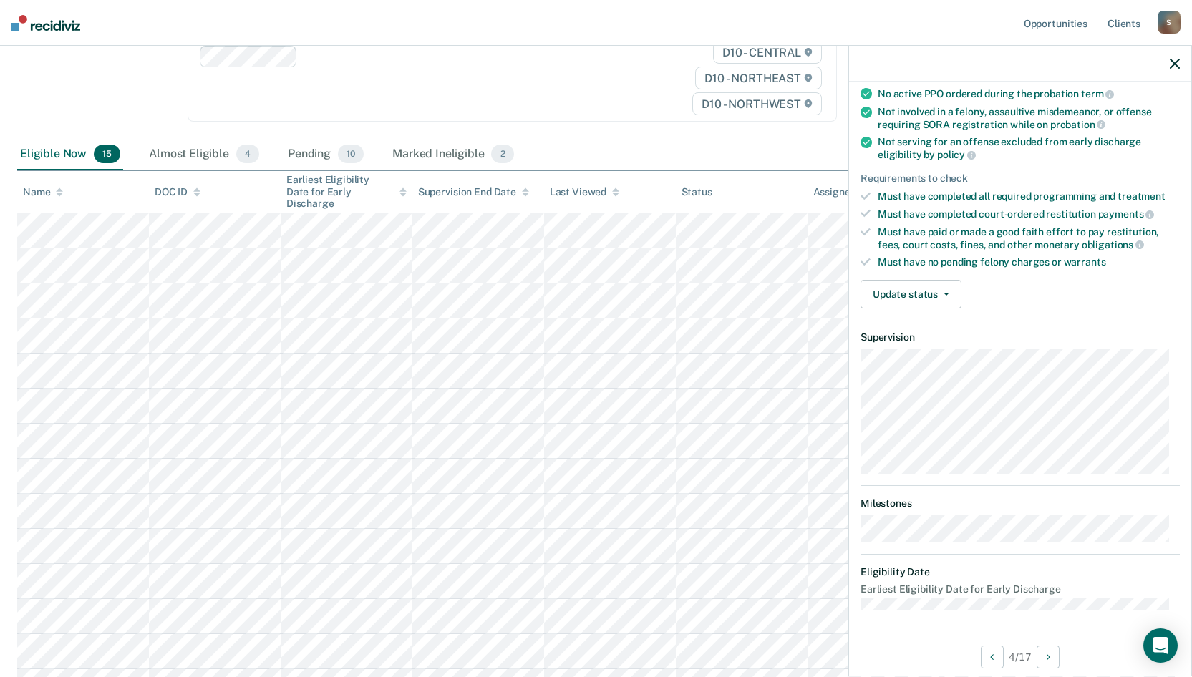
scroll to position [125, 0]
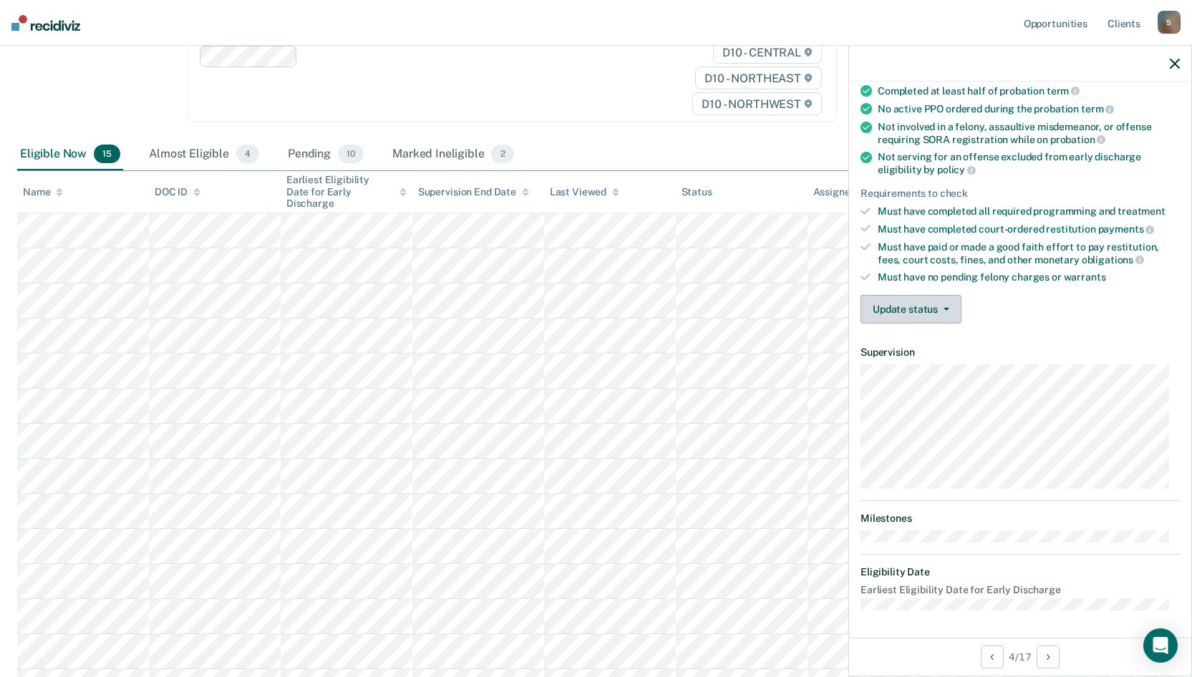
click at [883, 301] on div "Validated by data from COMS Completed at least half of probation term No active…" at bounding box center [1020, 189] width 342 height 291
click at [883, 305] on button "Update status" at bounding box center [910, 309] width 101 height 29
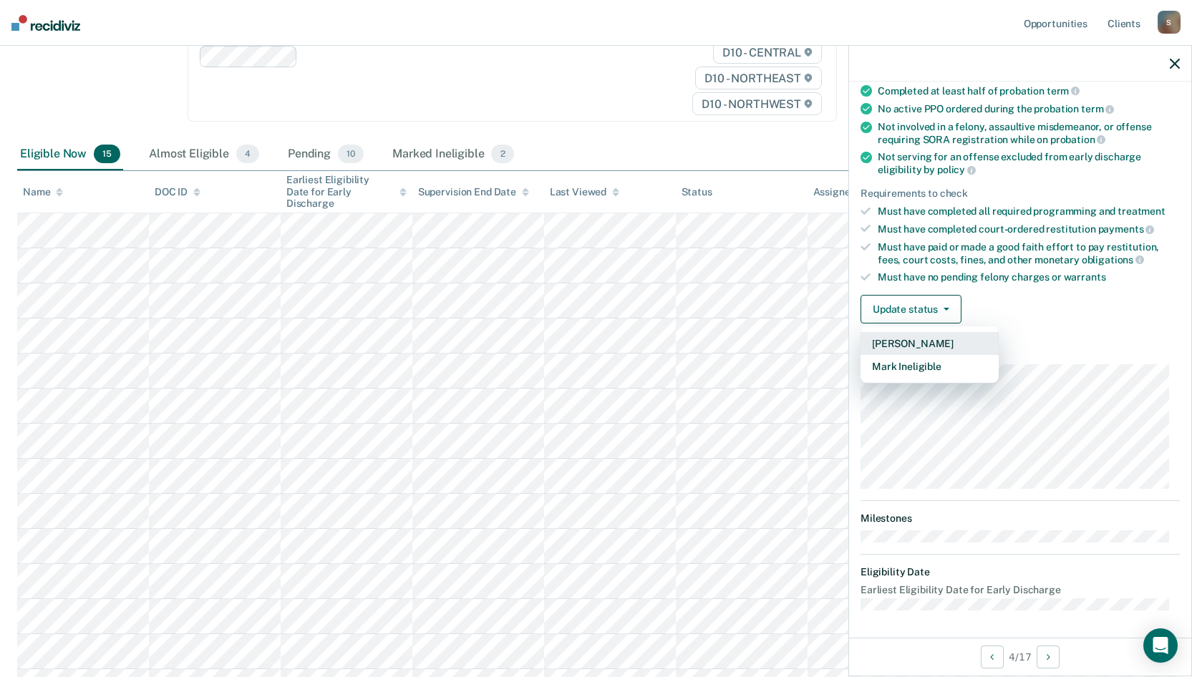
click at [888, 346] on button "[PERSON_NAME]" at bounding box center [929, 343] width 138 height 23
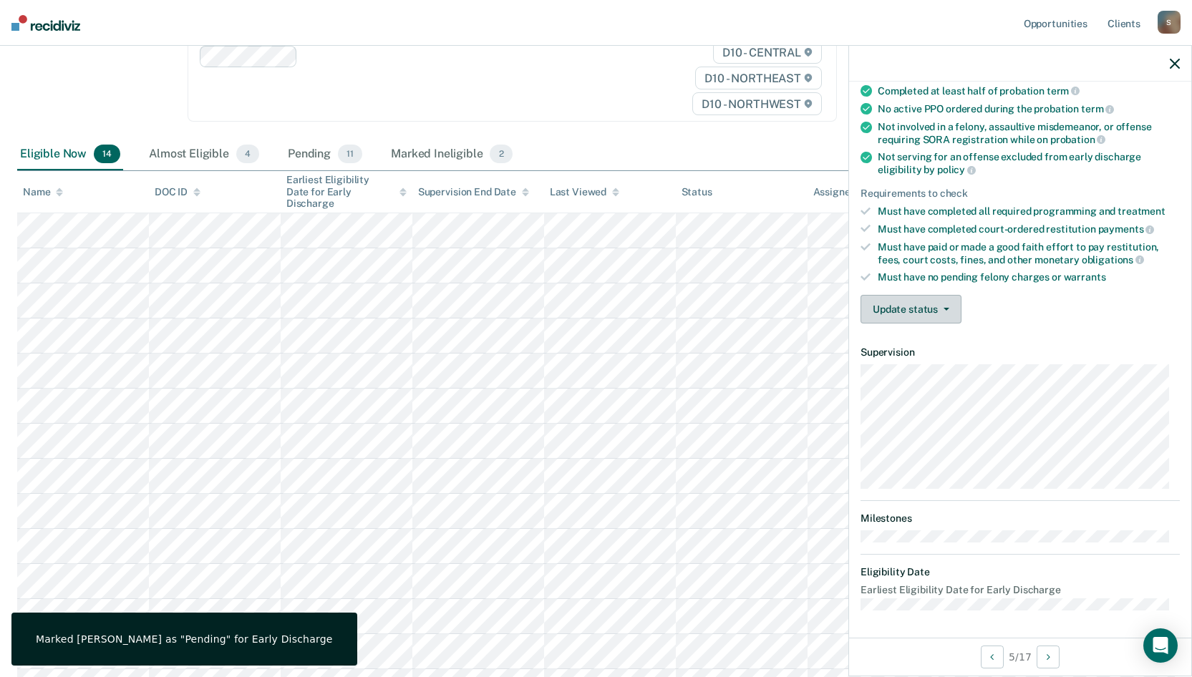
click at [927, 301] on button "Update status" at bounding box center [910, 309] width 101 height 29
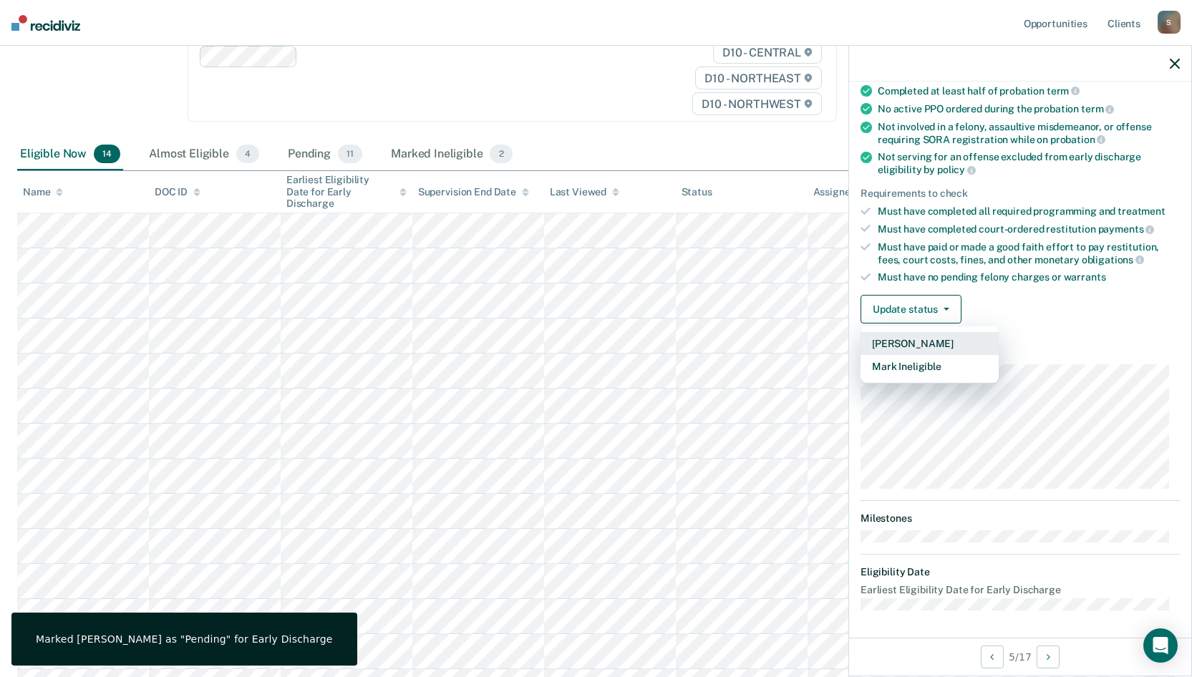
click at [917, 346] on button "[PERSON_NAME]" at bounding box center [929, 343] width 138 height 23
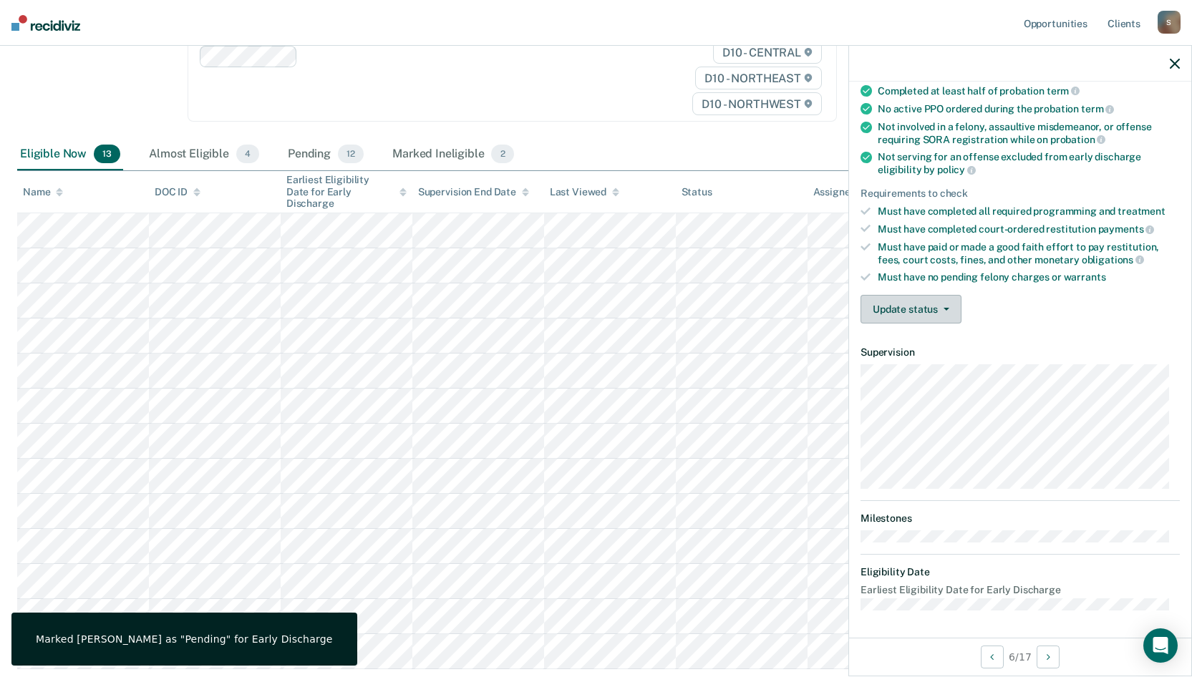
click at [930, 308] on button "Update status" at bounding box center [910, 309] width 101 height 29
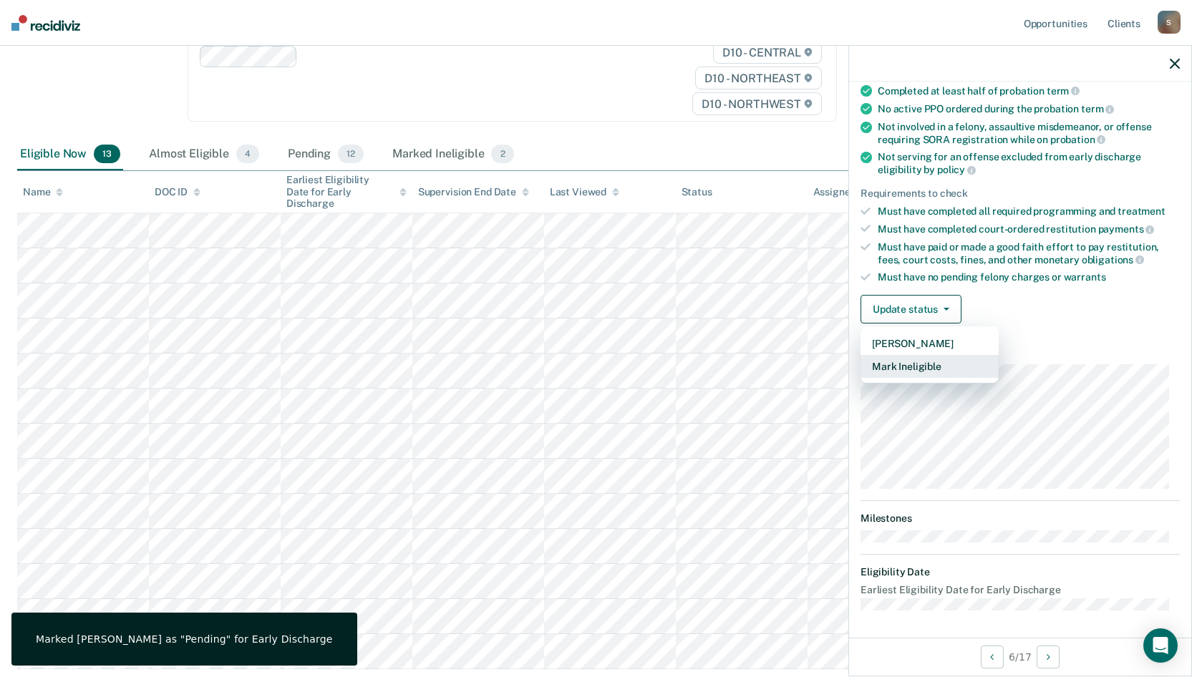
click at [906, 363] on button "Mark Ineligible" at bounding box center [929, 366] width 138 height 23
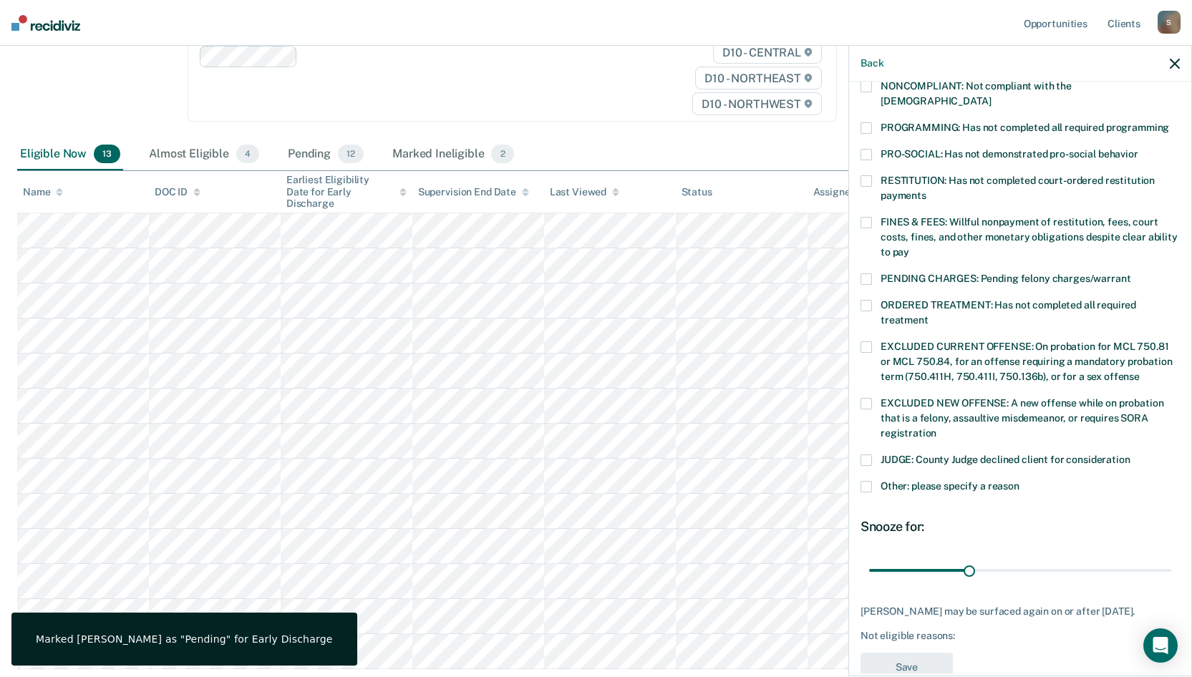
scroll to position [309, 0]
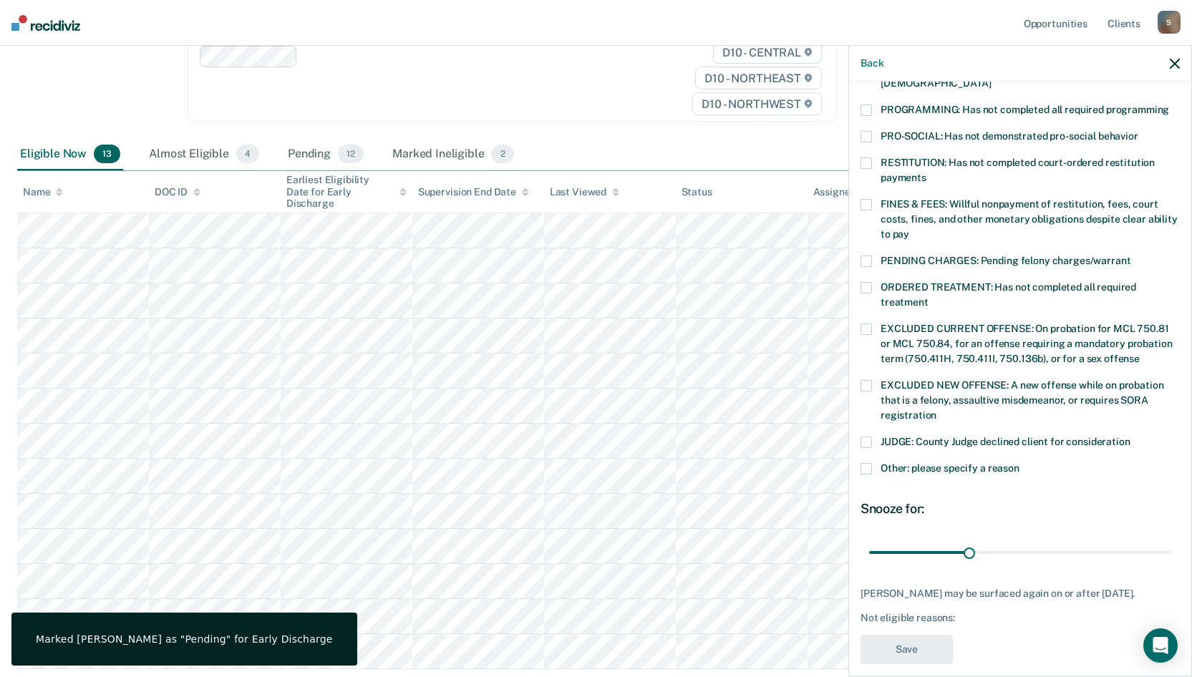
click at [871, 446] on div "JUDGE: County Judge declined client for consideration" at bounding box center [1019, 450] width 319 height 26
click at [864, 463] on span at bounding box center [865, 468] width 11 height 11
click at [1019, 463] on input "Other: please specify a reason" at bounding box center [1019, 463] width 0 height 0
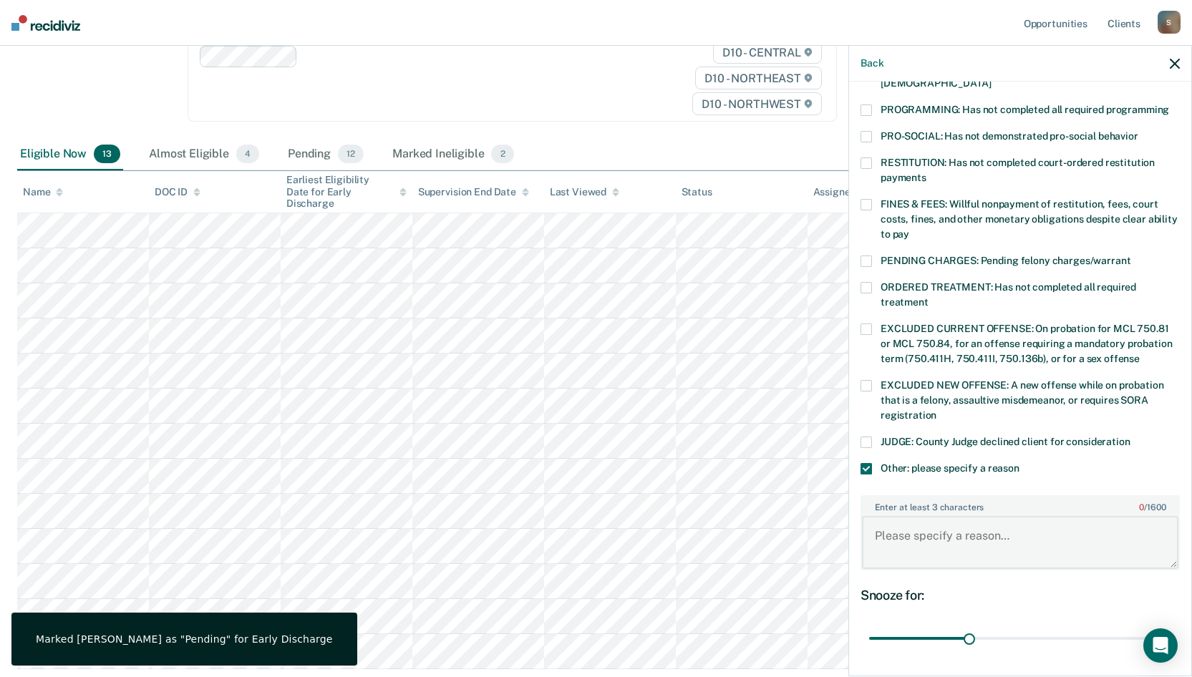
click at [909, 522] on textarea "Enter at least 3 characters 0 / 1600" at bounding box center [1020, 542] width 316 height 53
